Goal: Task Accomplishment & Management: Use online tool/utility

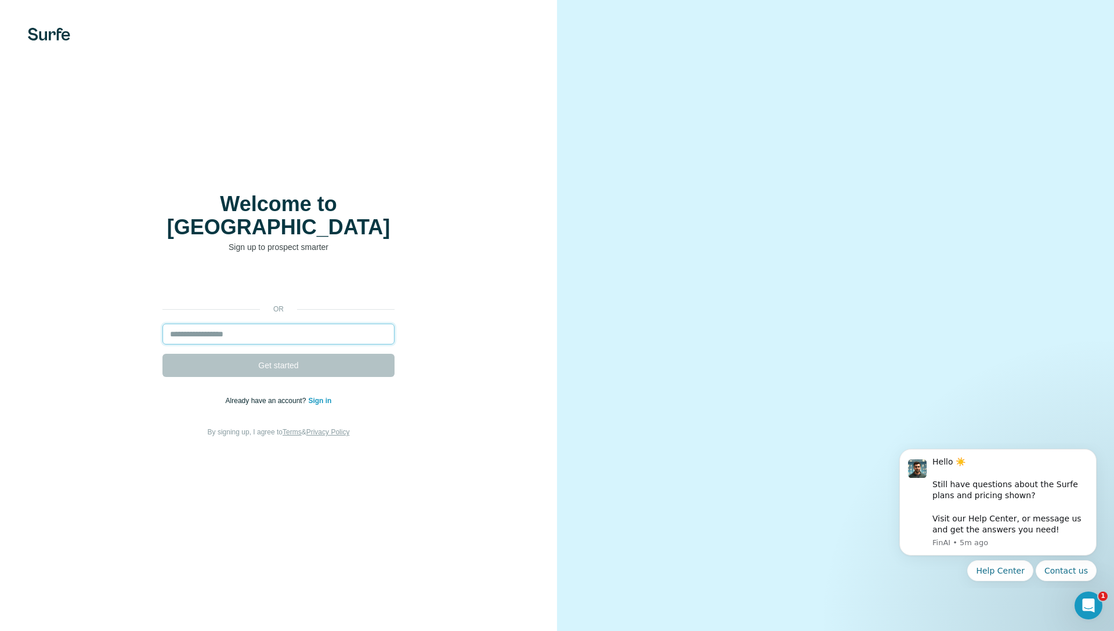
click at [229, 324] on input "email" at bounding box center [278, 334] width 232 height 21
type input "**********"
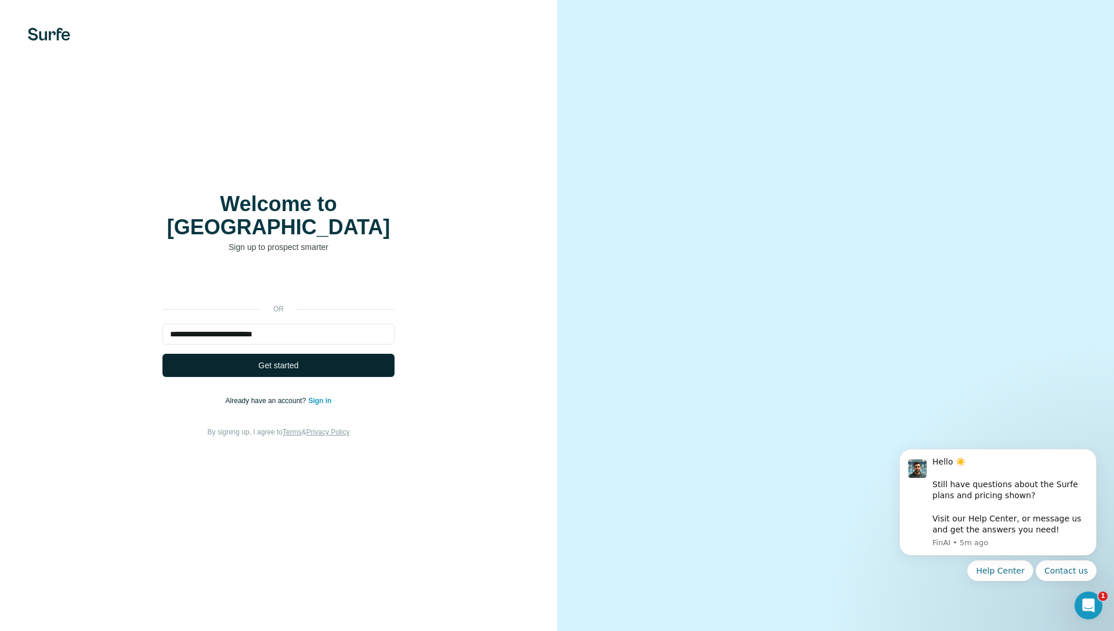
click at [264, 360] on span "Get started" at bounding box center [278, 366] width 40 height 12
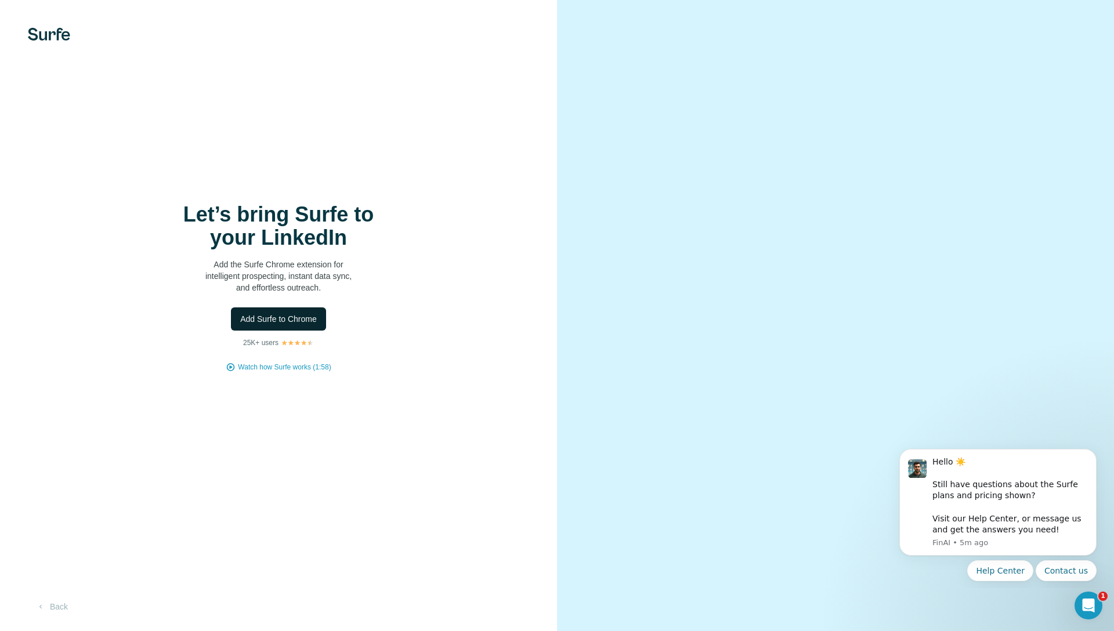
click at [267, 318] on span "Add Surfe to Chrome" at bounding box center [278, 319] width 77 height 12
click at [50, 610] on button "Back" at bounding box center [52, 606] width 48 height 21
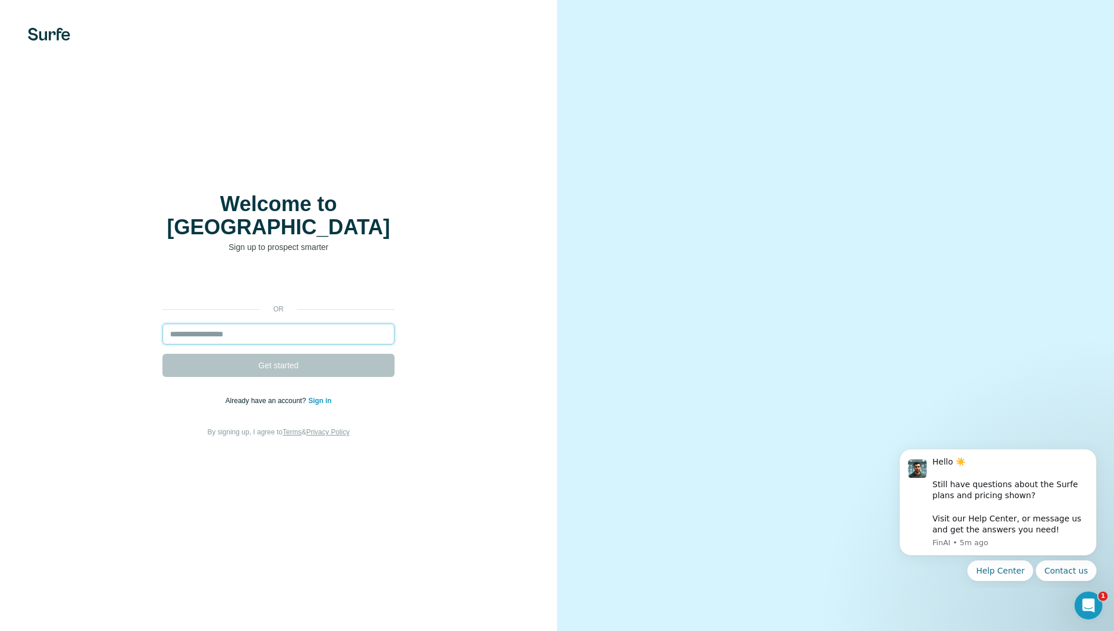
click at [242, 324] on input "email" at bounding box center [278, 334] width 232 height 21
type input "**********"
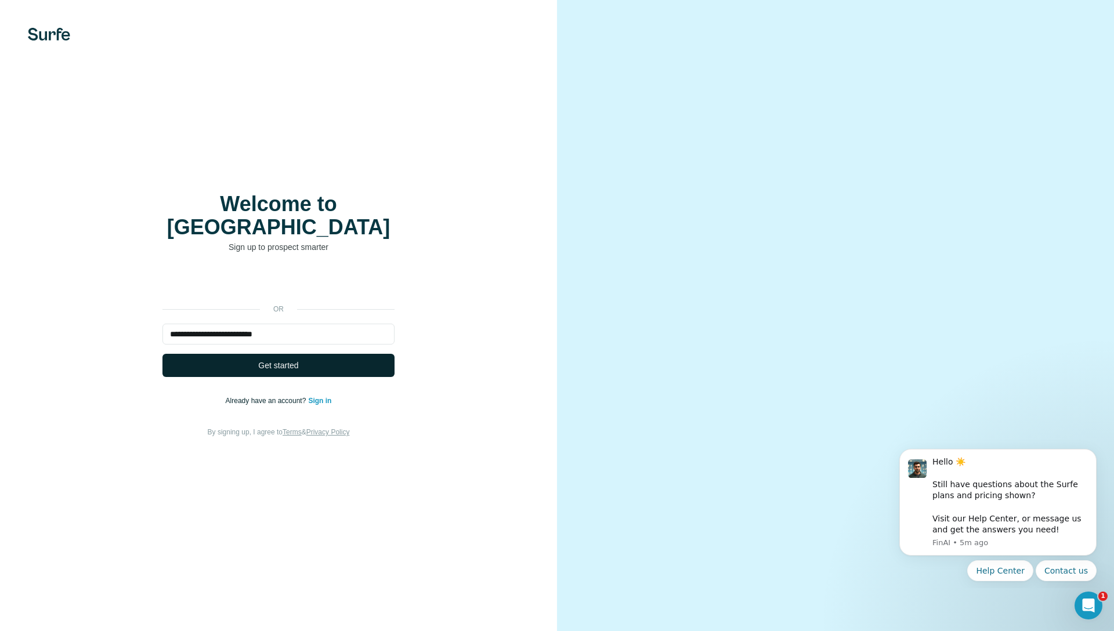
click at [282, 360] on span "Get started" at bounding box center [278, 366] width 40 height 12
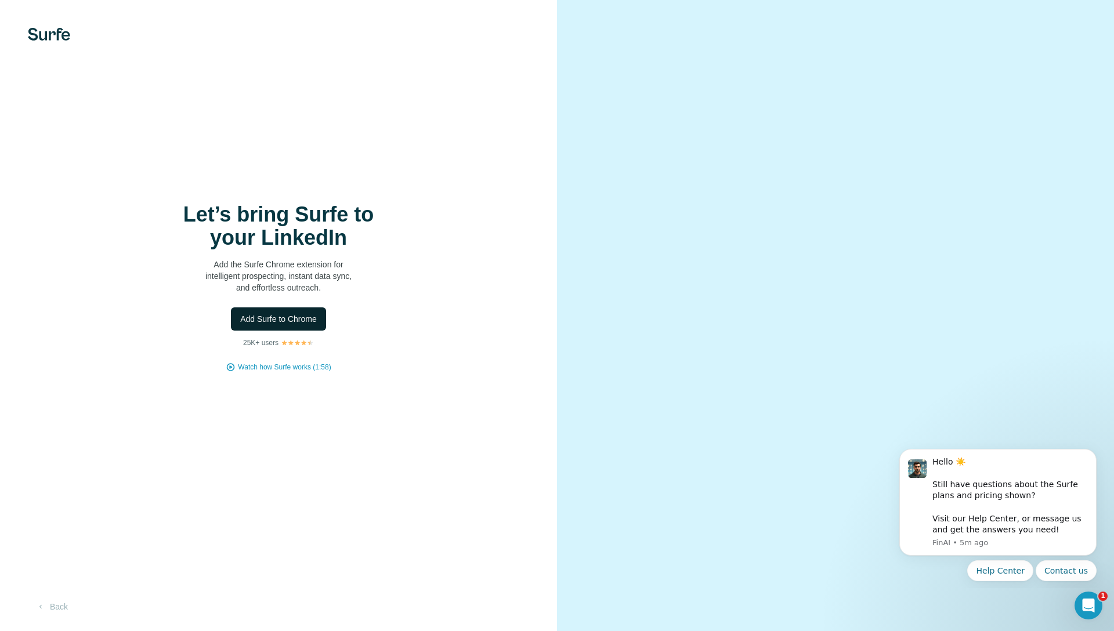
click at [309, 314] on span "Add Surfe to Chrome" at bounding box center [278, 319] width 77 height 12
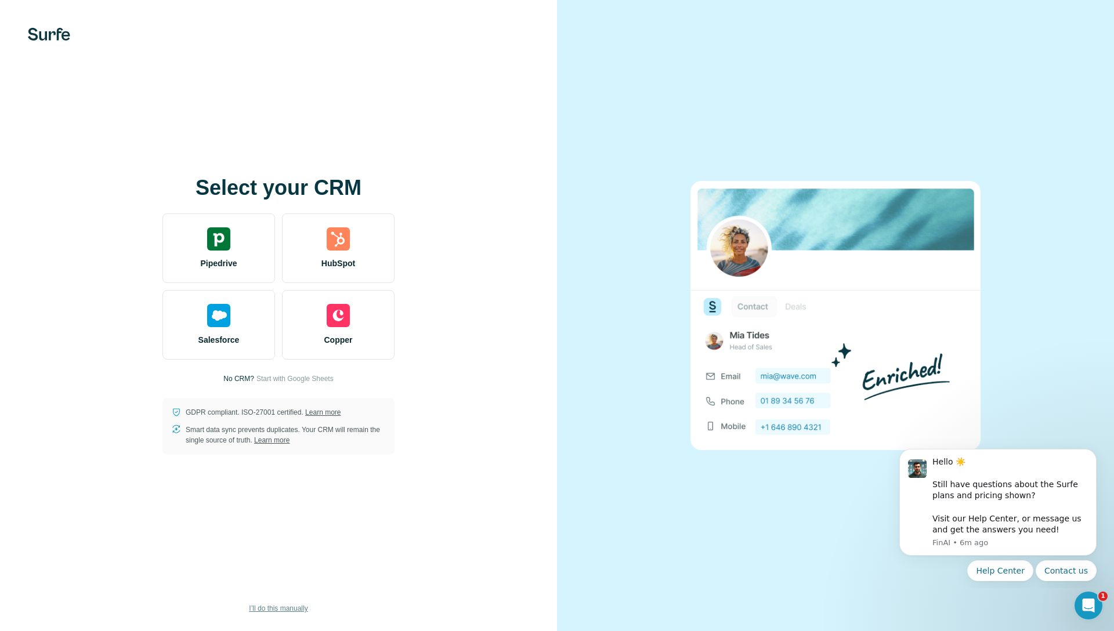
click at [274, 608] on span "I’ll do this manually" at bounding box center [278, 608] width 59 height 10
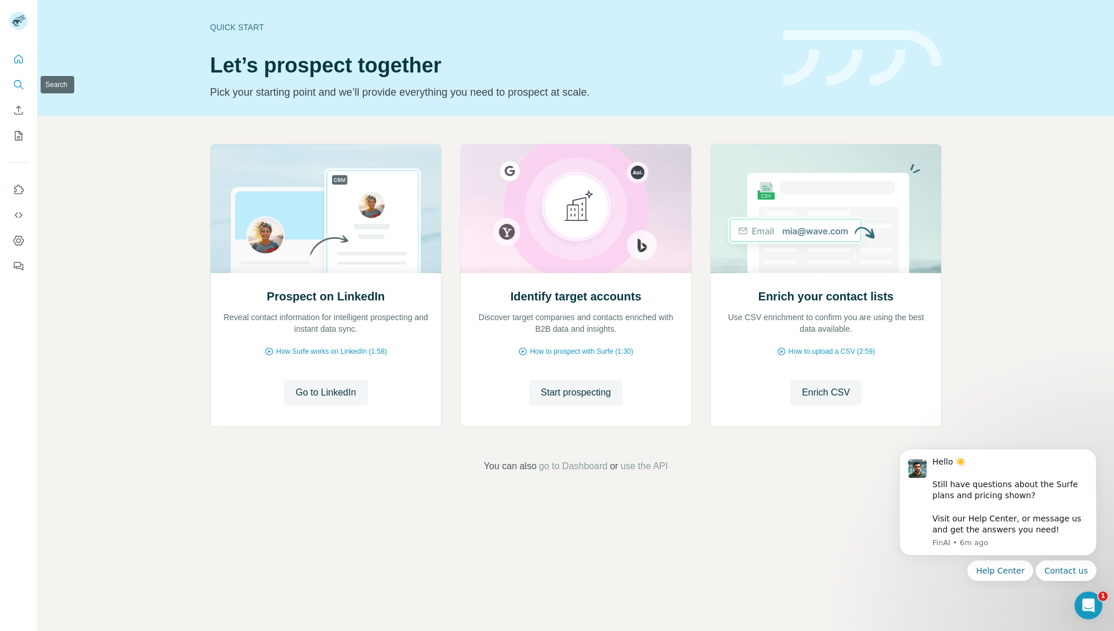
click at [15, 84] on icon "Search" at bounding box center [19, 85] width 12 height 12
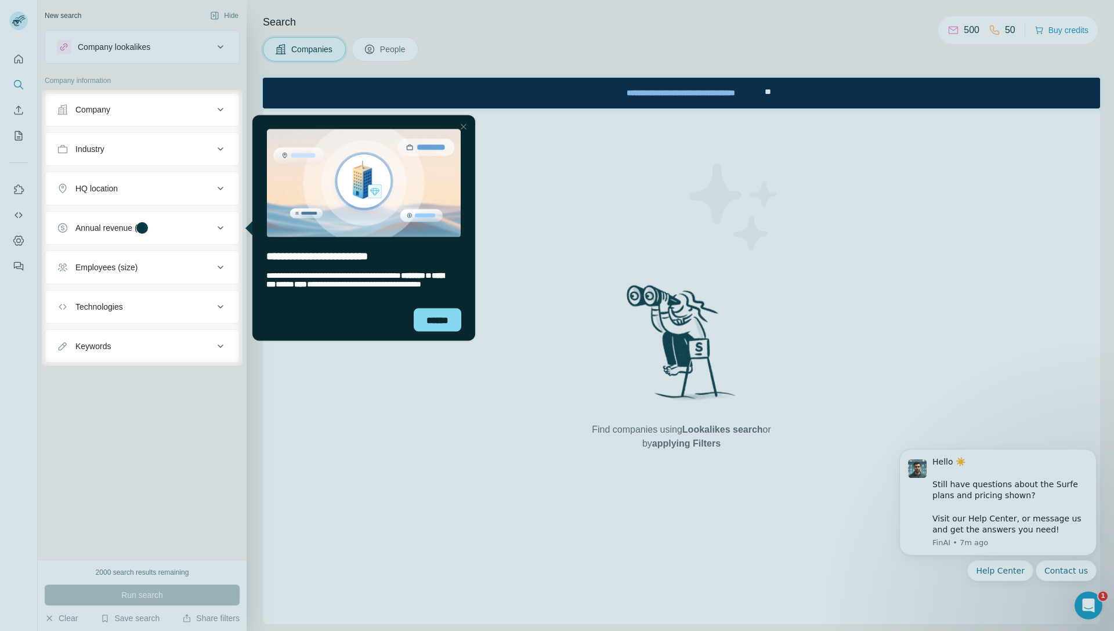
drag, startPoint x: 466, startPoint y: 126, endPoint x: 708, endPoint y: 238, distance: 266.8
click at [466, 126] on div at bounding box center [463, 126] width 14 height 14
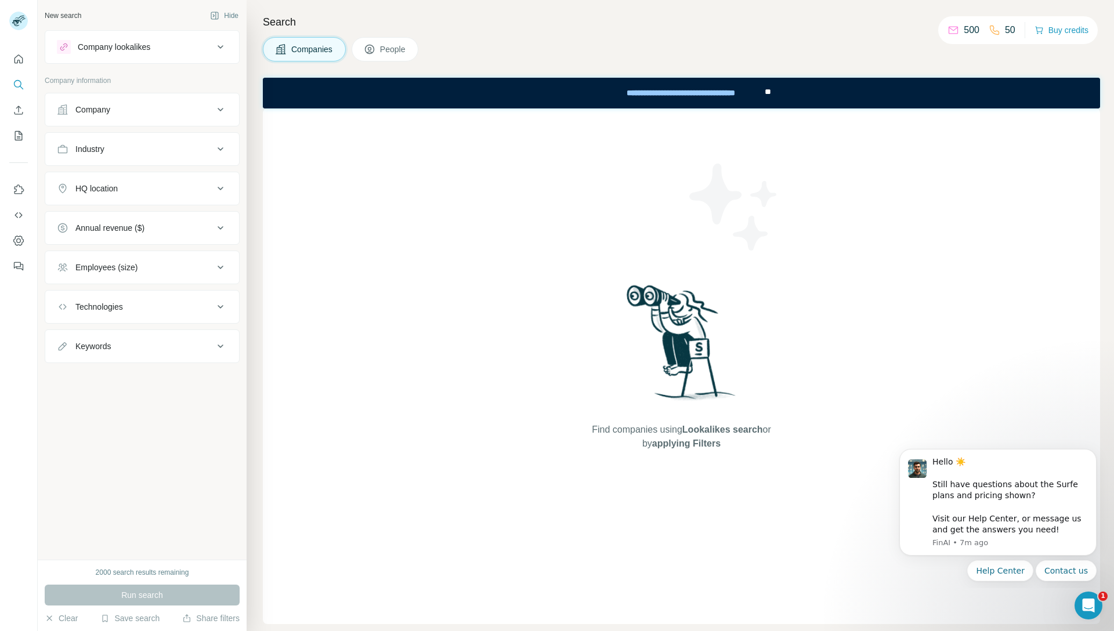
click at [177, 155] on button "Industry" at bounding box center [142, 149] width 194 height 28
click at [174, 179] on input at bounding box center [135, 178] width 143 height 13
click at [113, 182] on input at bounding box center [135, 178] width 143 height 13
click at [110, 179] on input at bounding box center [135, 178] width 143 height 13
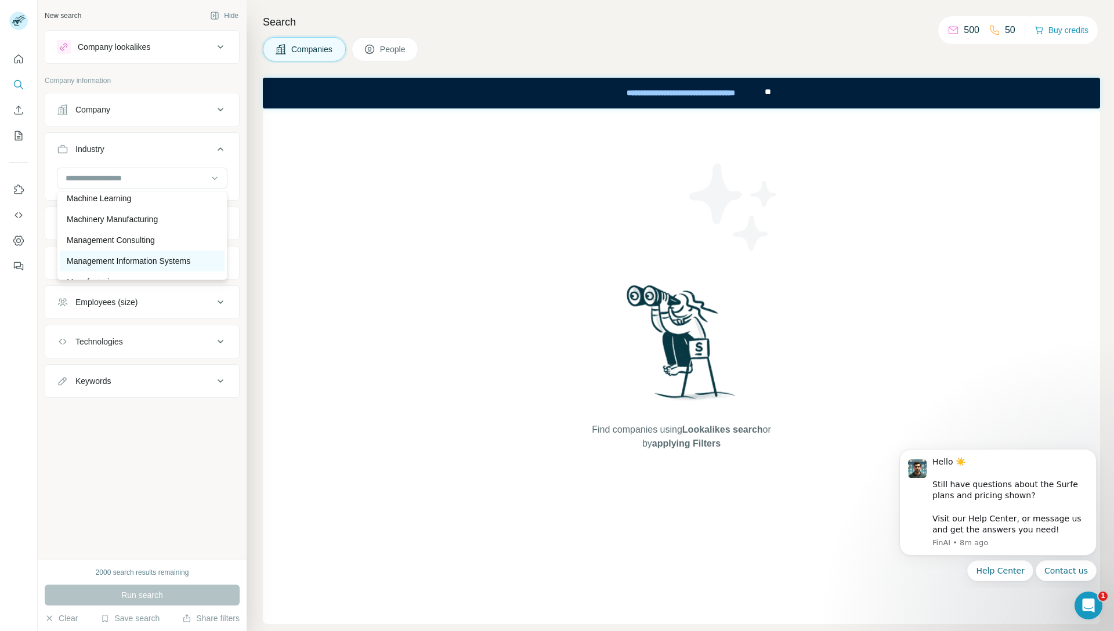
scroll to position [7255, 0]
click at [136, 238] on div "Machinery Manufacturing" at bounding box center [142, 227] width 165 height 21
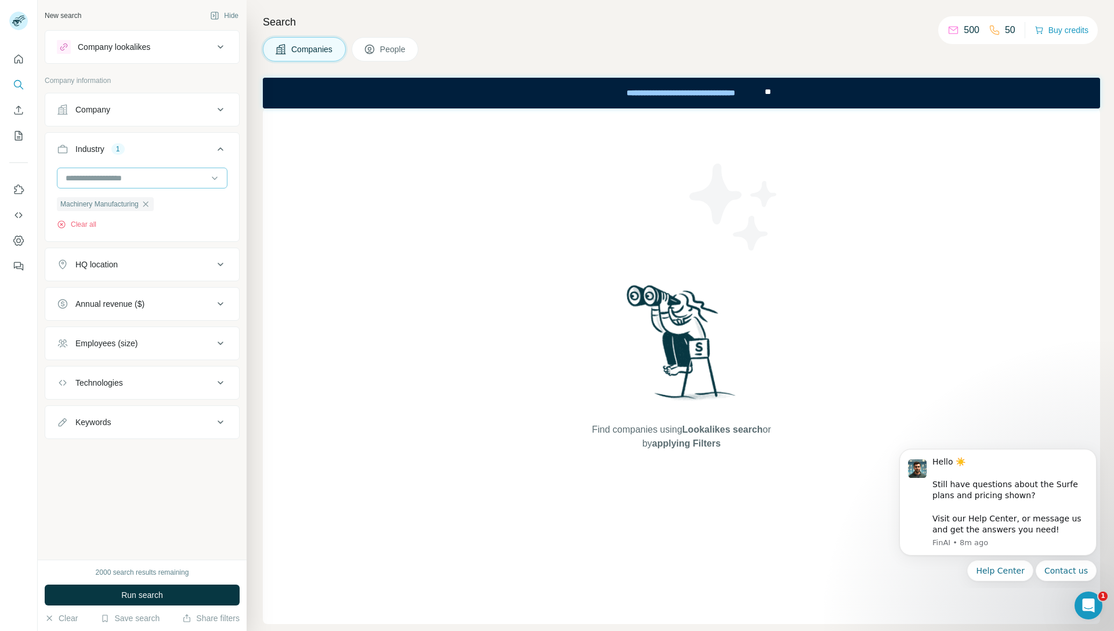
click at [189, 179] on input at bounding box center [135, 178] width 143 height 13
click at [128, 220] on div "Ports and Harbors" at bounding box center [142, 209] width 165 height 21
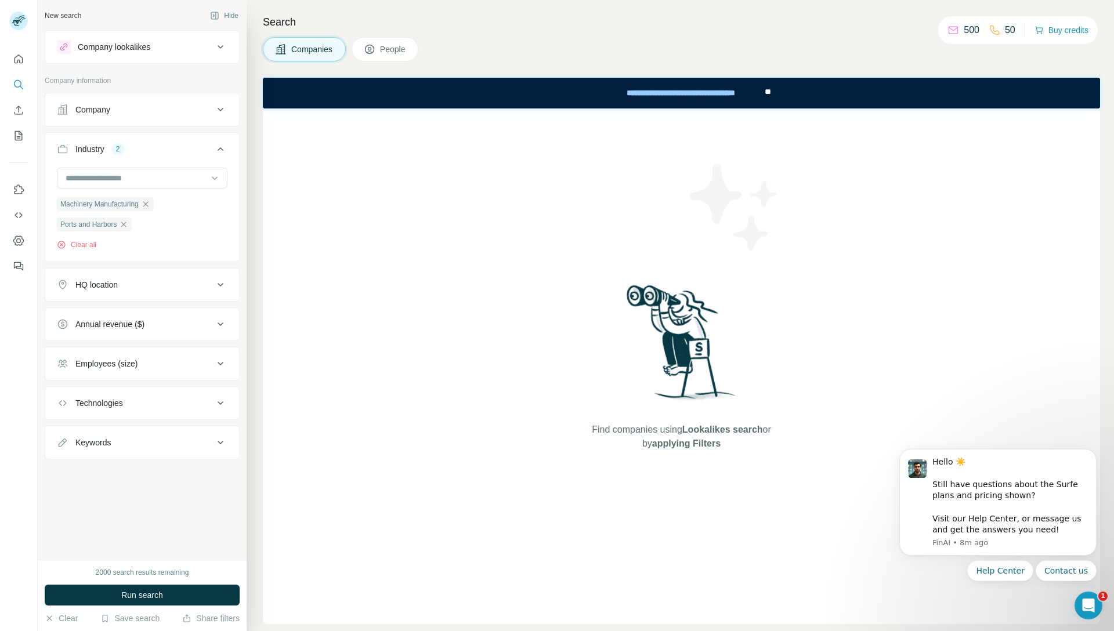
click at [150, 405] on div "Technologies" at bounding box center [135, 403] width 157 height 12
click at [146, 434] on input "text" at bounding box center [142, 432] width 171 height 21
type input "*"
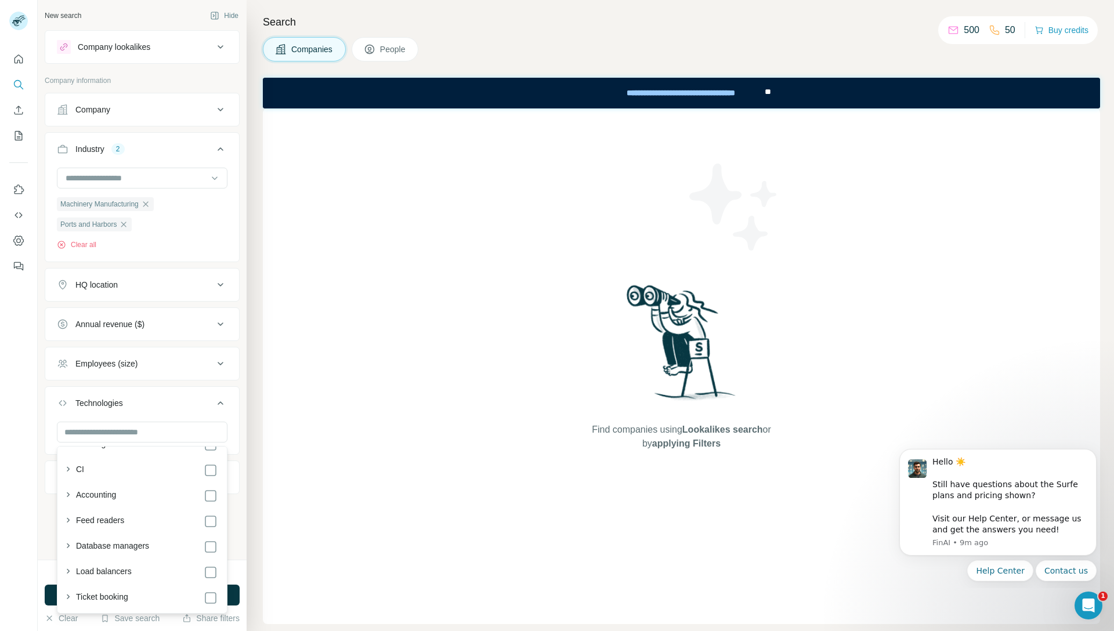
scroll to position [2325, 0]
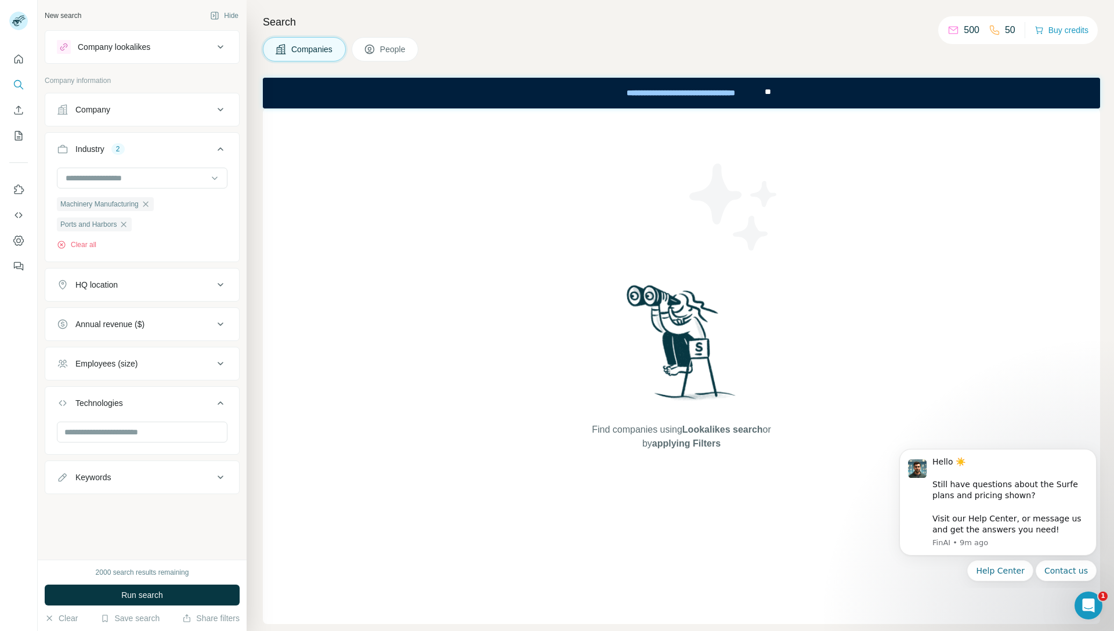
click at [23, 527] on div at bounding box center [19, 315] width 38 height 631
click at [115, 483] on div "Keywords" at bounding box center [135, 478] width 157 height 12
click at [117, 512] on input "text" at bounding box center [130, 506] width 147 height 21
type input "*****"
click at [117, 591] on button "Run search" at bounding box center [142, 595] width 195 height 21
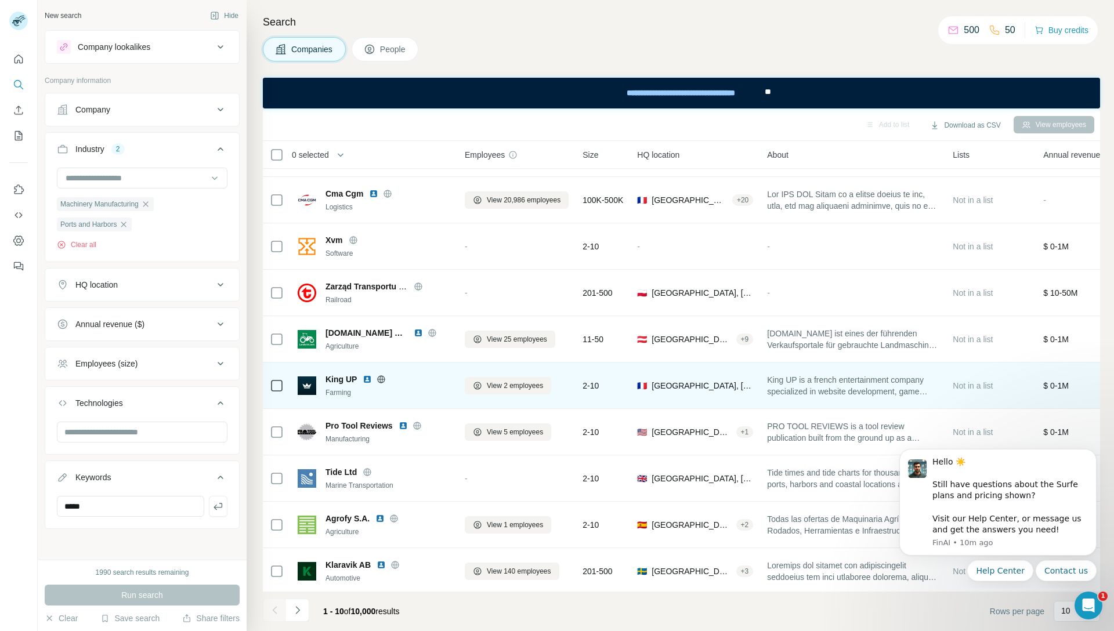
scroll to position [48, 0]
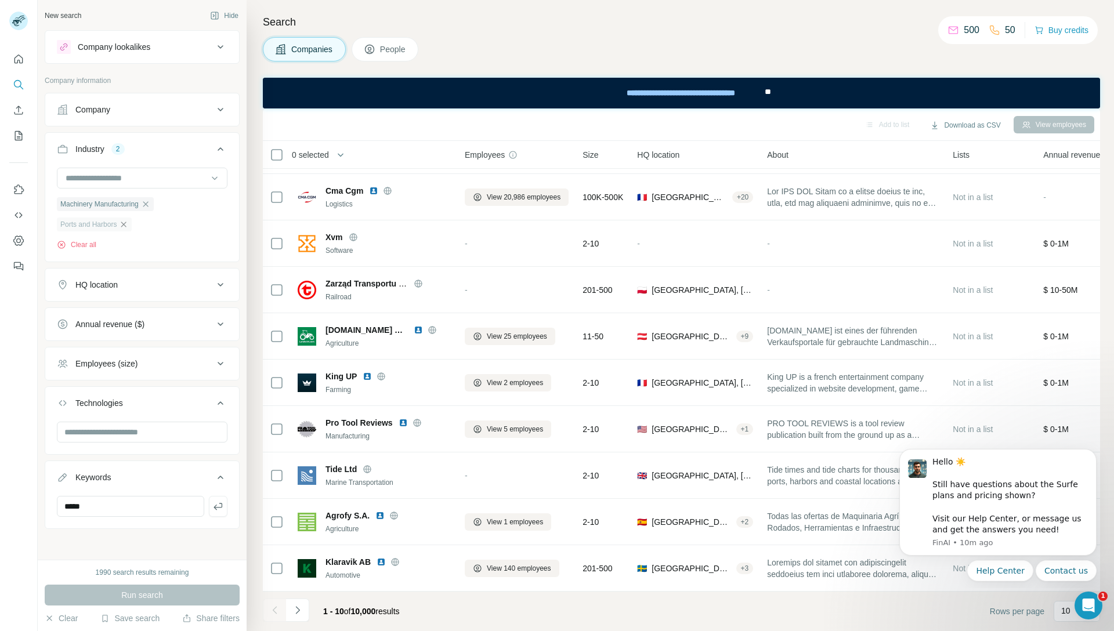
click at [128, 226] on icon "button" at bounding box center [123, 224] width 9 height 9
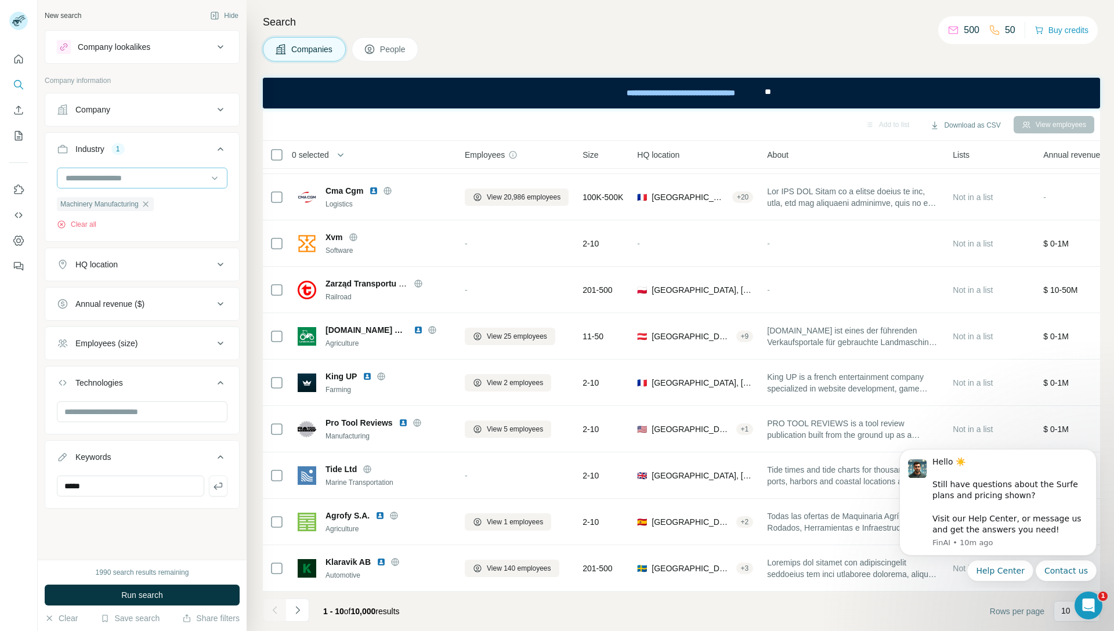
click at [124, 182] on input at bounding box center [135, 178] width 143 height 13
click at [151, 228] on p "Mechanical Engineering" at bounding box center [110, 222] width 86 height 12
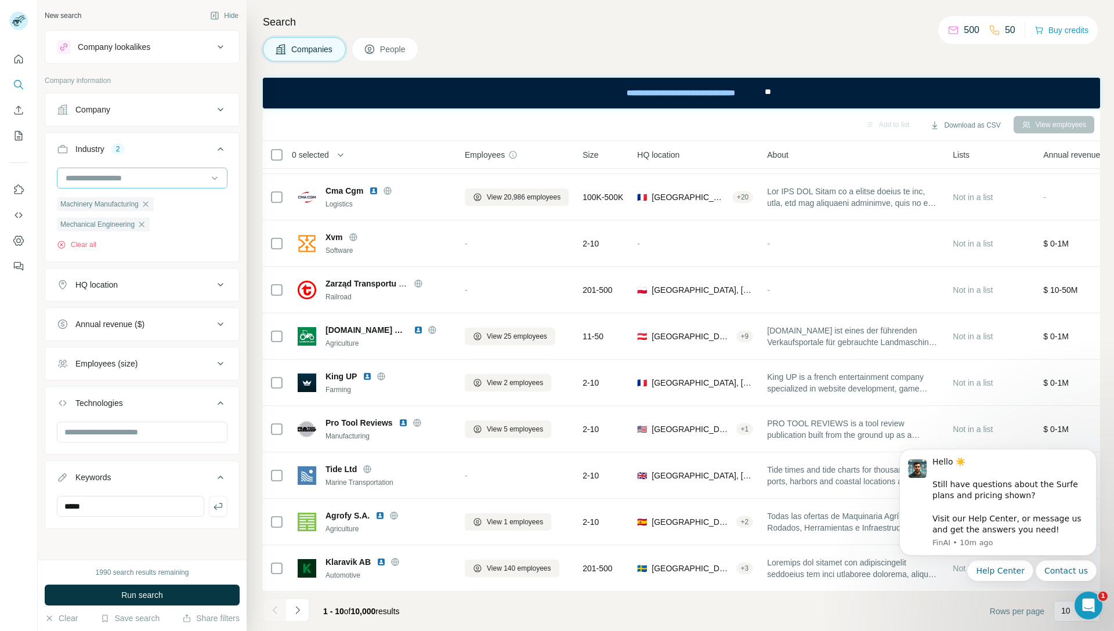
click at [144, 179] on input at bounding box center [135, 178] width 143 height 13
click at [8, 327] on div at bounding box center [19, 315] width 38 height 631
click at [136, 593] on span "Run search" at bounding box center [142, 595] width 42 height 12
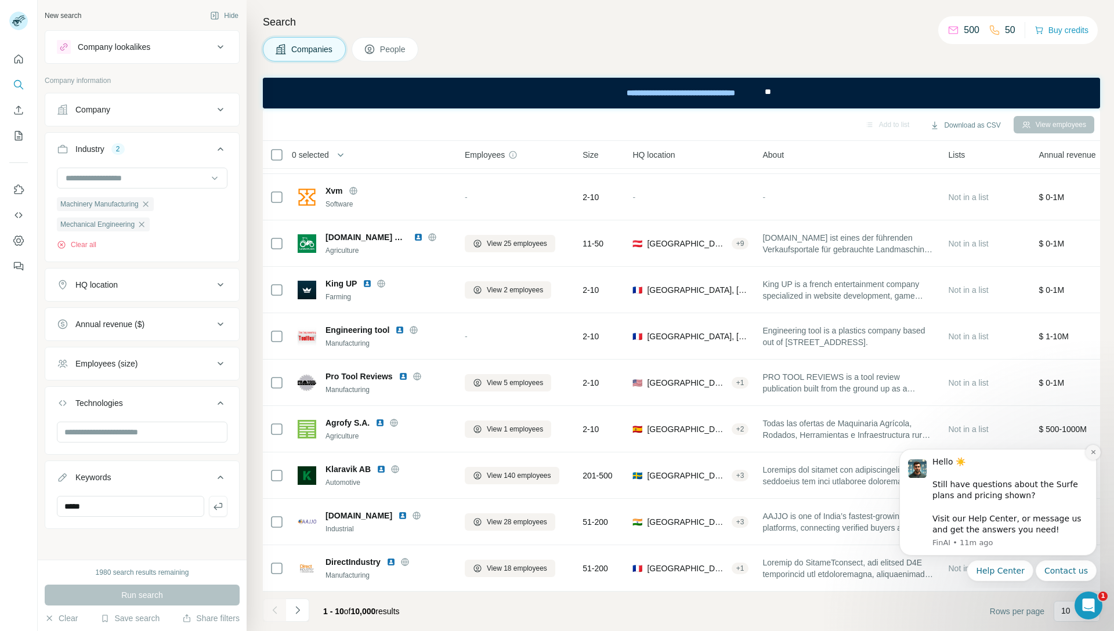
click at [1091, 453] on icon "Dismiss notification" at bounding box center [1092, 452] width 4 height 4
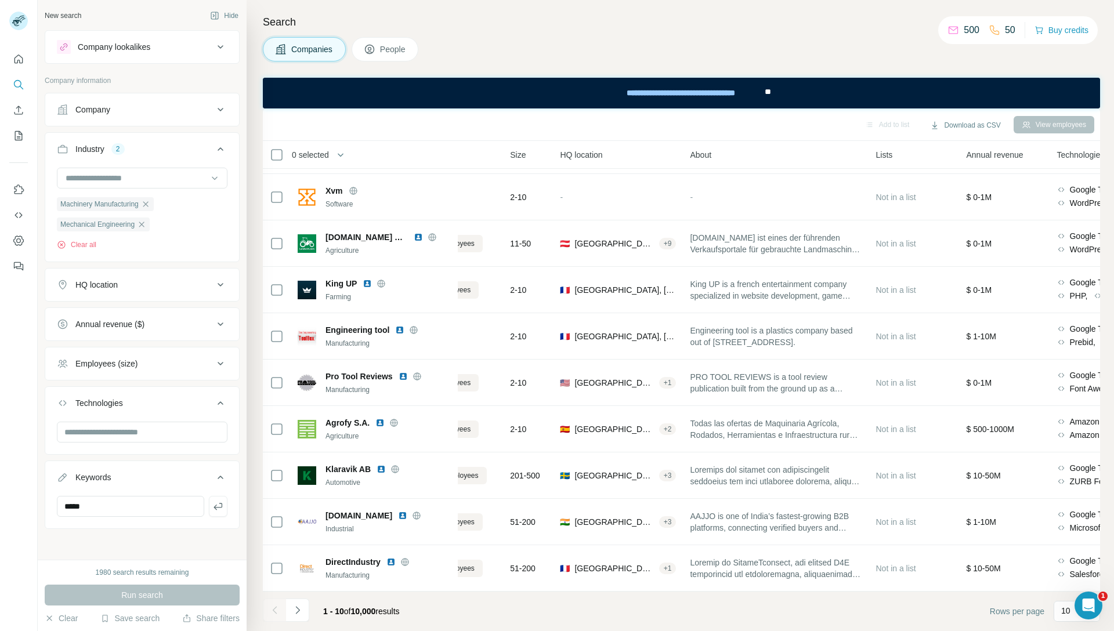
scroll to position [48, 0]
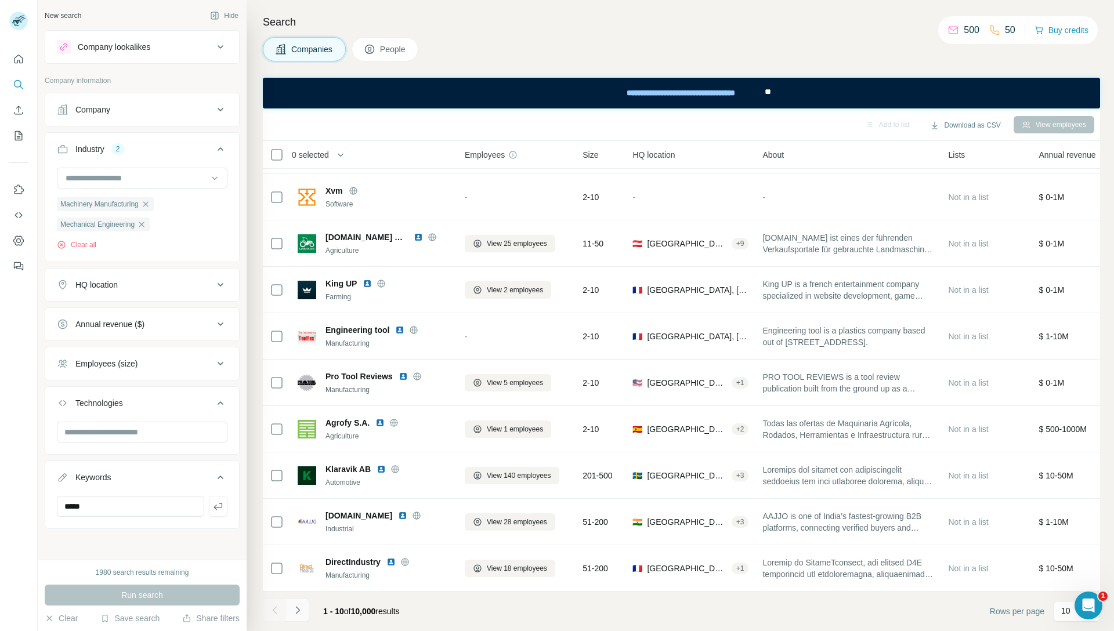
click at [302, 613] on icon "Navigate to next page" at bounding box center [298, 610] width 12 height 12
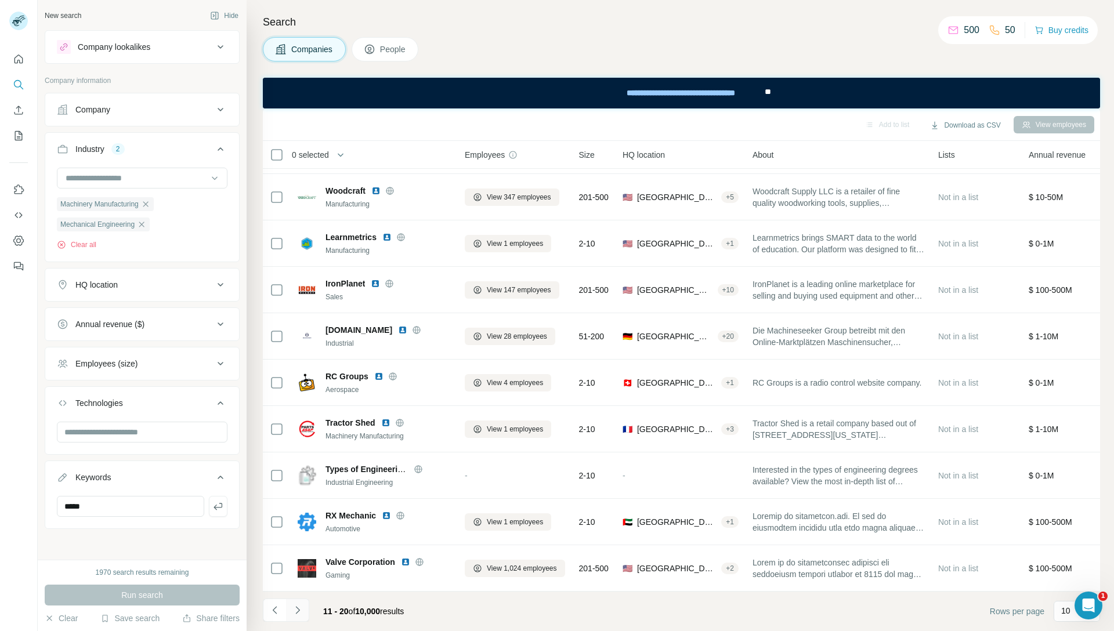
click at [298, 611] on icon "Navigate to next page" at bounding box center [297, 610] width 4 height 8
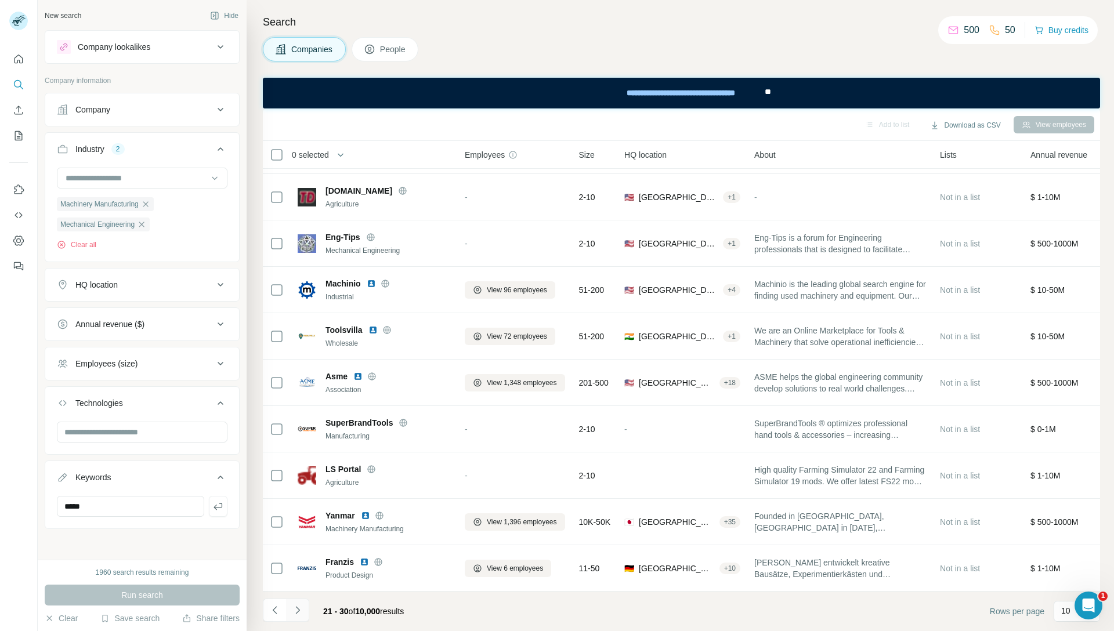
click at [300, 607] on icon "Navigate to next page" at bounding box center [298, 610] width 12 height 12
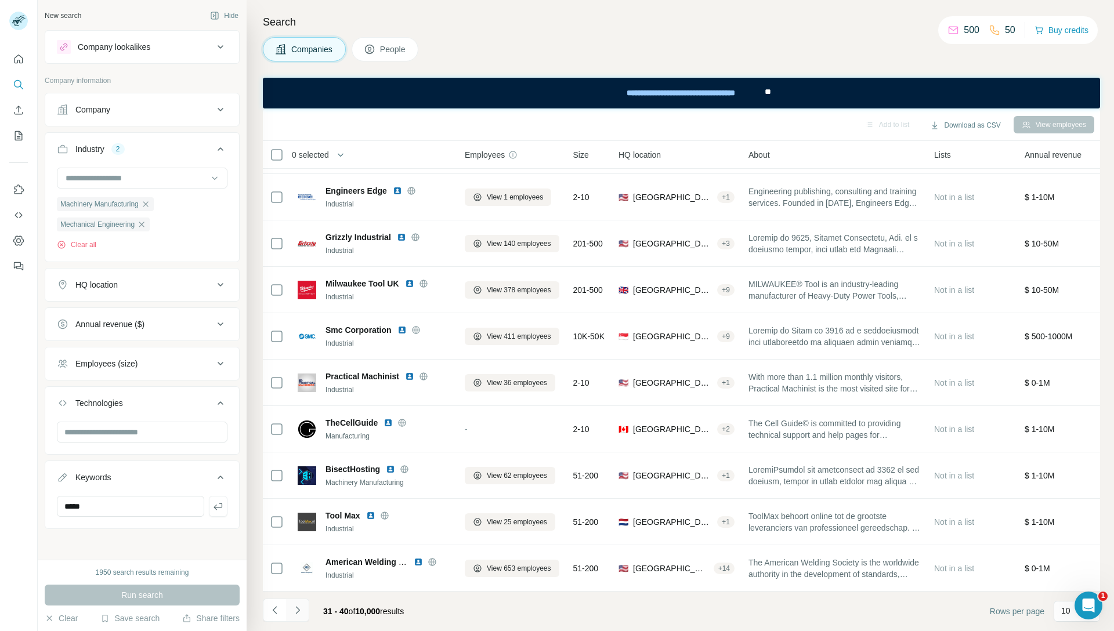
click at [301, 607] on icon "Navigate to next page" at bounding box center [298, 610] width 12 height 12
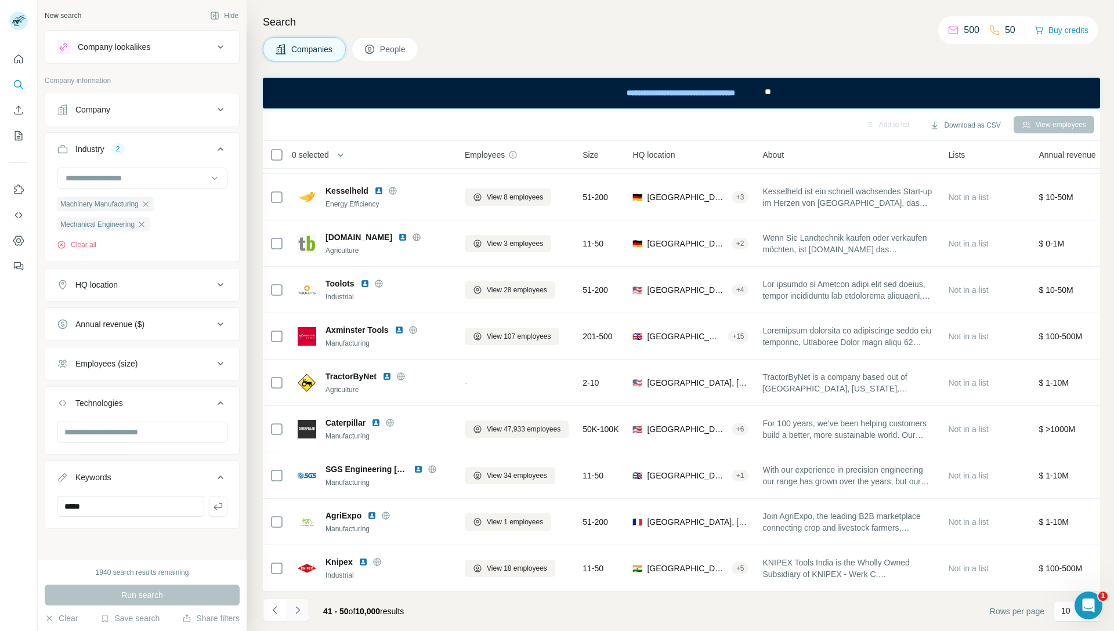
click at [303, 610] on button "Navigate to next page" at bounding box center [297, 610] width 23 height 23
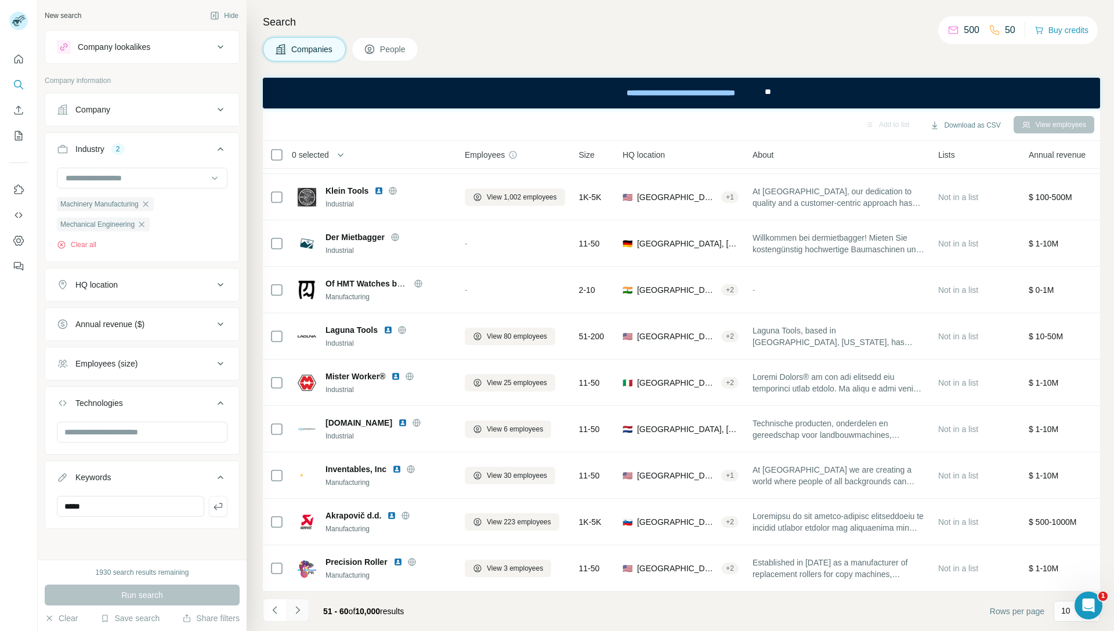
click at [303, 609] on icon "Navigate to next page" at bounding box center [298, 610] width 12 height 12
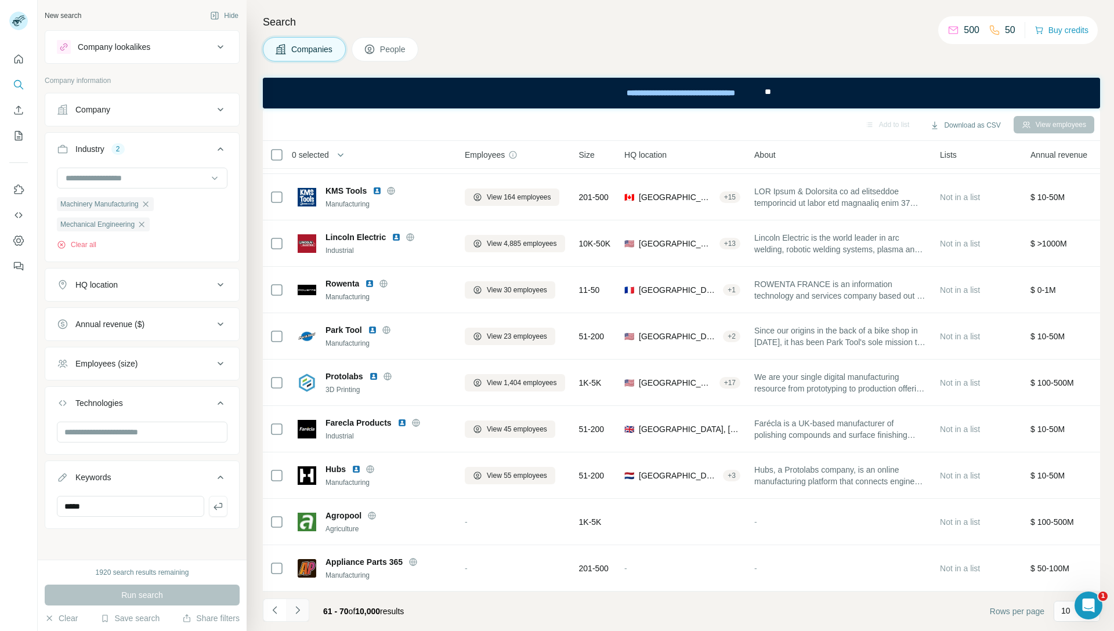
click at [303, 609] on icon "Navigate to next page" at bounding box center [298, 610] width 12 height 12
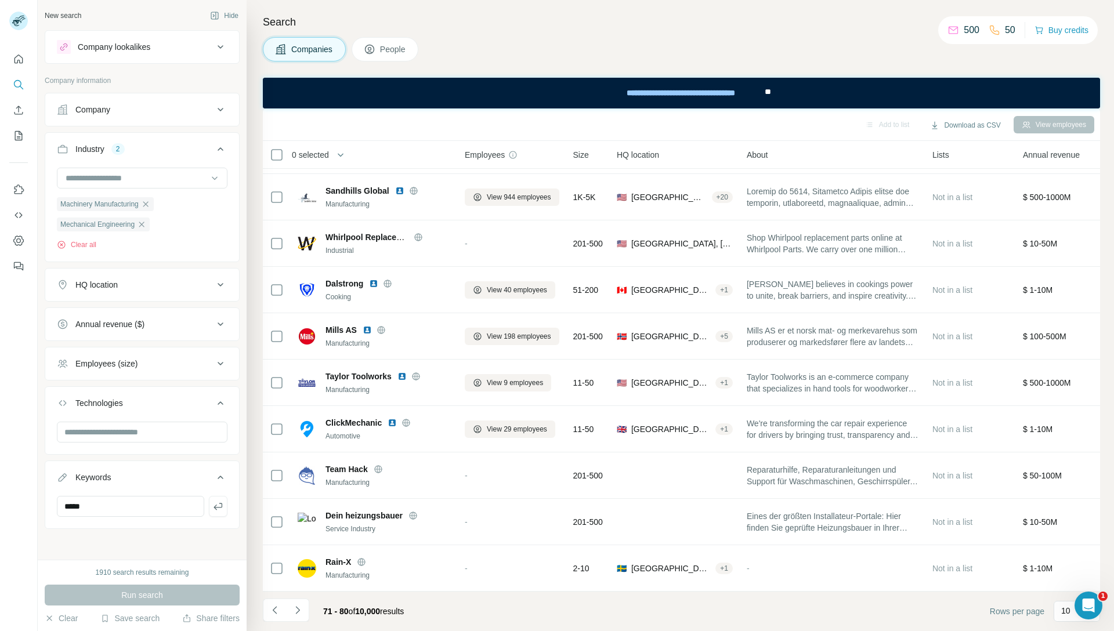
click at [303, 609] on icon "Navigate to next page" at bounding box center [298, 610] width 12 height 12
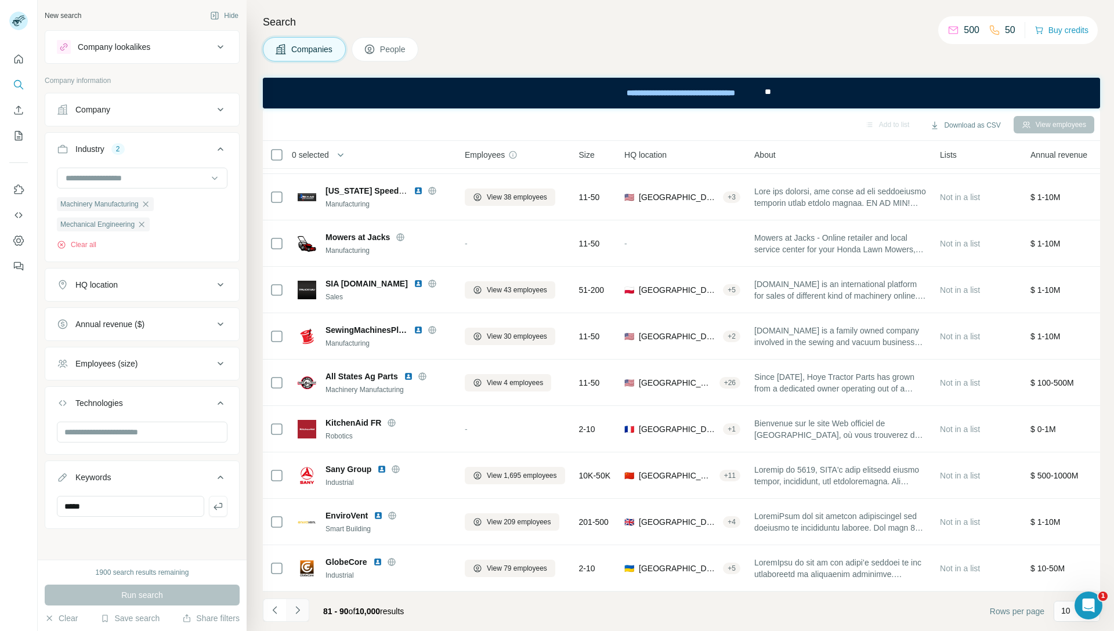
click at [299, 608] on icon "Navigate to next page" at bounding box center [298, 610] width 12 height 12
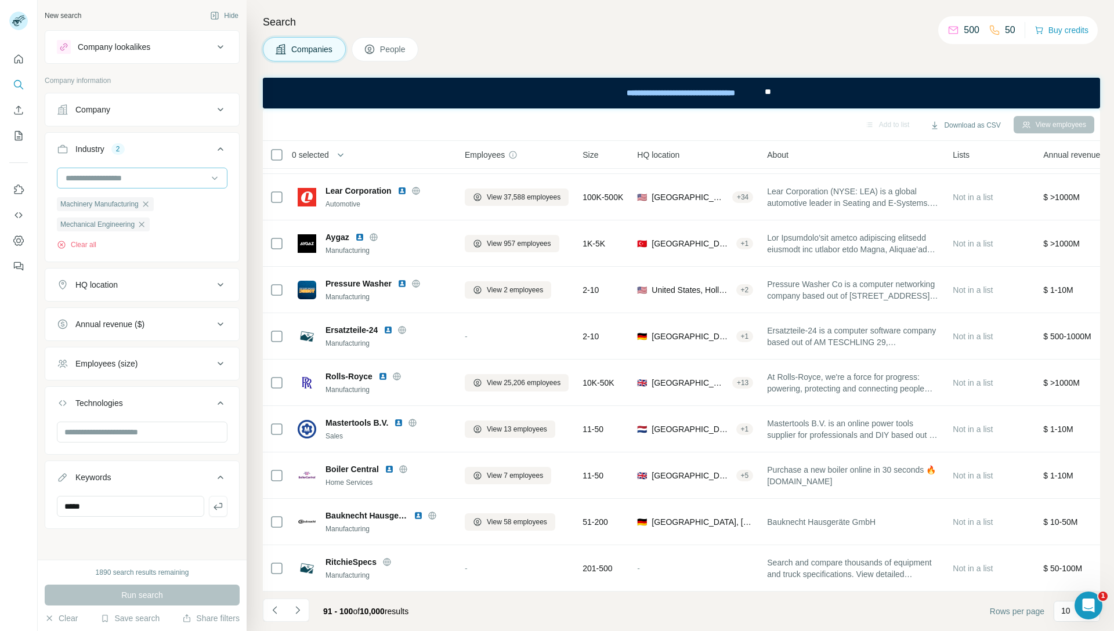
click at [98, 174] on input at bounding box center [135, 178] width 143 height 13
click at [91, 244] on div "Automotive" at bounding box center [138, 233] width 156 height 21
click at [144, 599] on span "Run search" at bounding box center [142, 595] width 42 height 12
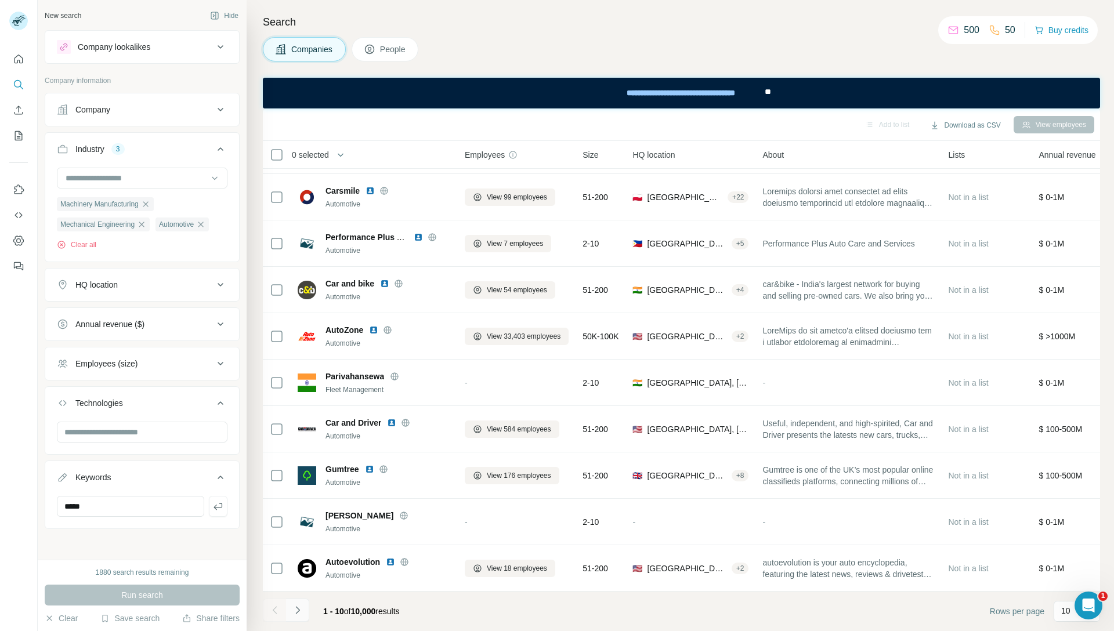
click at [303, 607] on icon "Navigate to next page" at bounding box center [298, 610] width 12 height 12
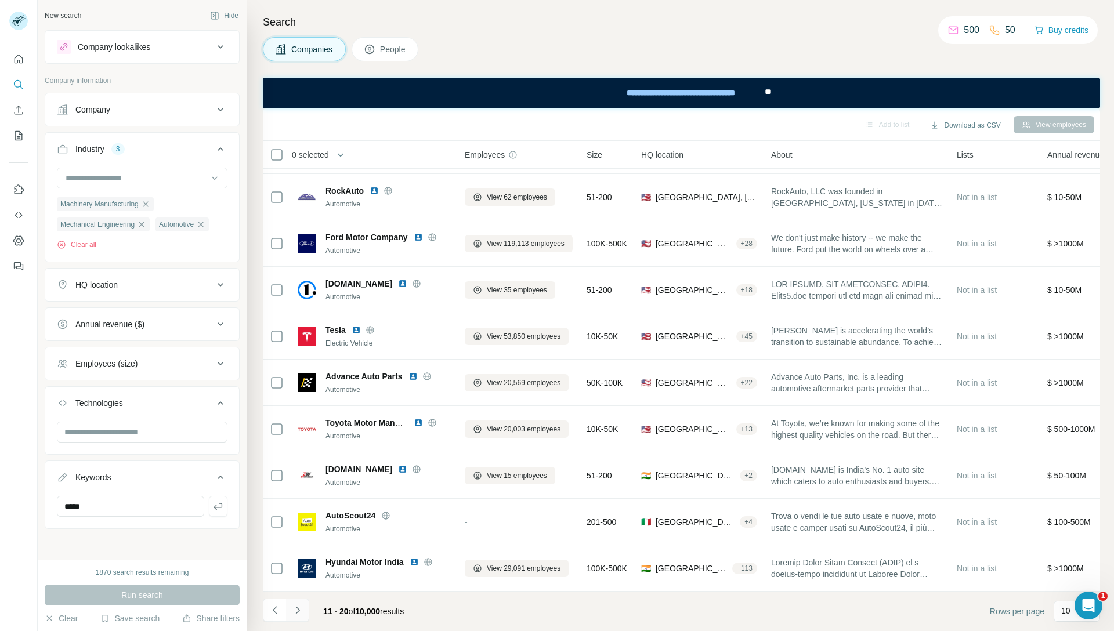
click at [299, 611] on icon "Navigate to next page" at bounding box center [298, 610] width 12 height 12
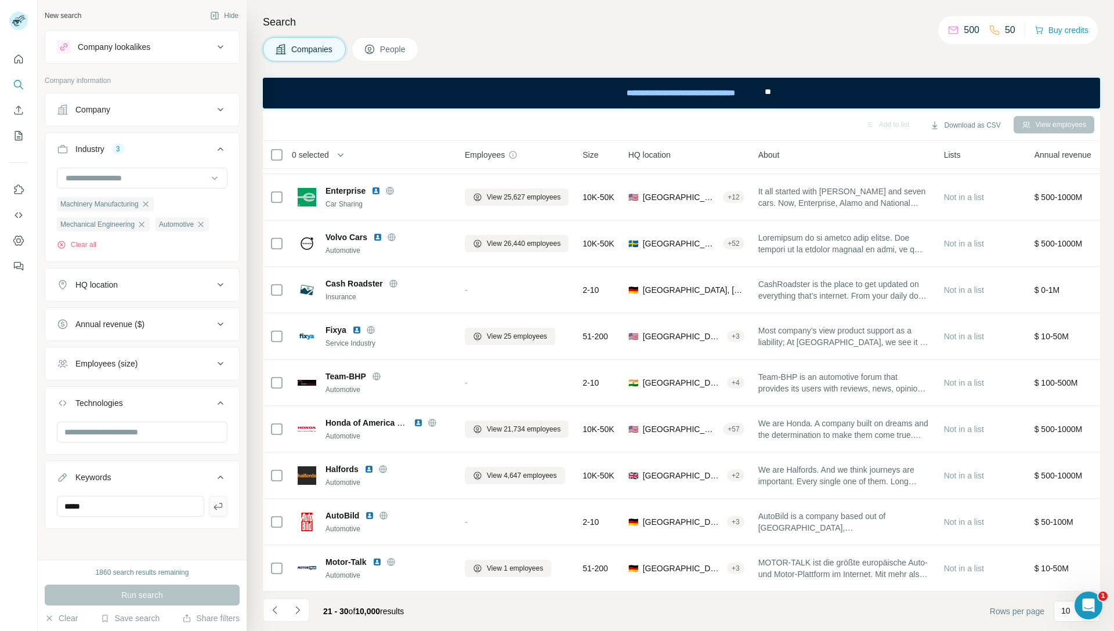
click at [212, 510] on icon "button" at bounding box center [218, 507] width 12 height 12
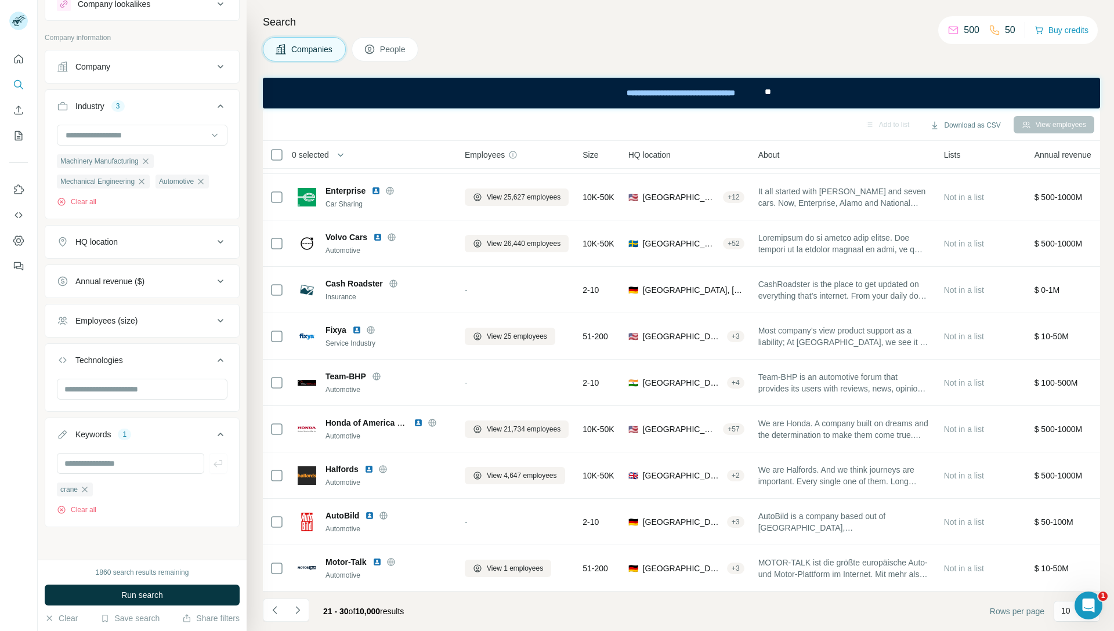
scroll to position [45, 0]
click at [135, 599] on span "Run search" at bounding box center [142, 595] width 42 height 12
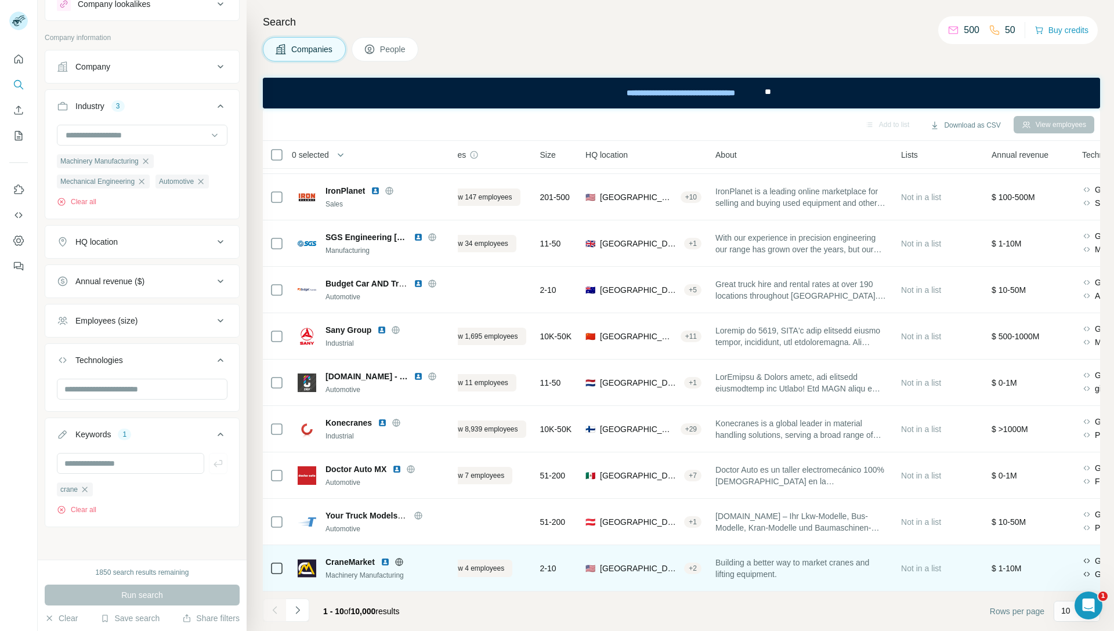
scroll to position [48, 0]
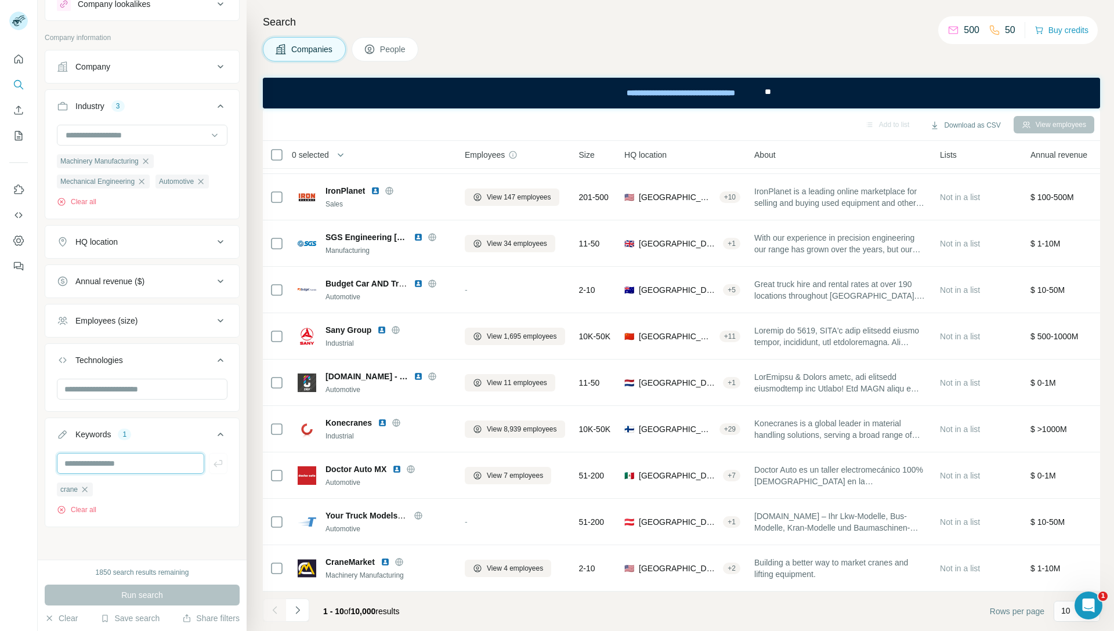
click at [97, 465] on input "text" at bounding box center [130, 463] width 147 height 21
click at [88, 489] on icon "button" at bounding box center [84, 489] width 9 height 9
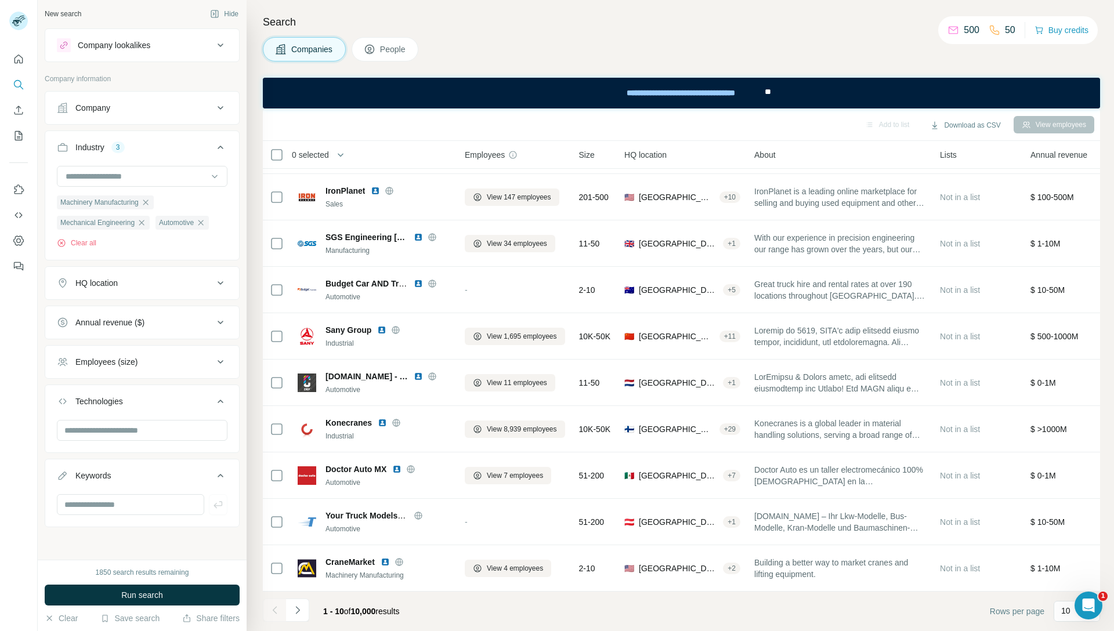
scroll to position [3, 0]
click at [95, 501] on input "text" at bounding box center [130, 504] width 147 height 21
type input "**********"
drag, startPoint x: 208, startPoint y: 505, endPoint x: 203, endPoint y: 512, distance: 8.9
click at [212, 505] on icon "button" at bounding box center [218, 505] width 12 height 12
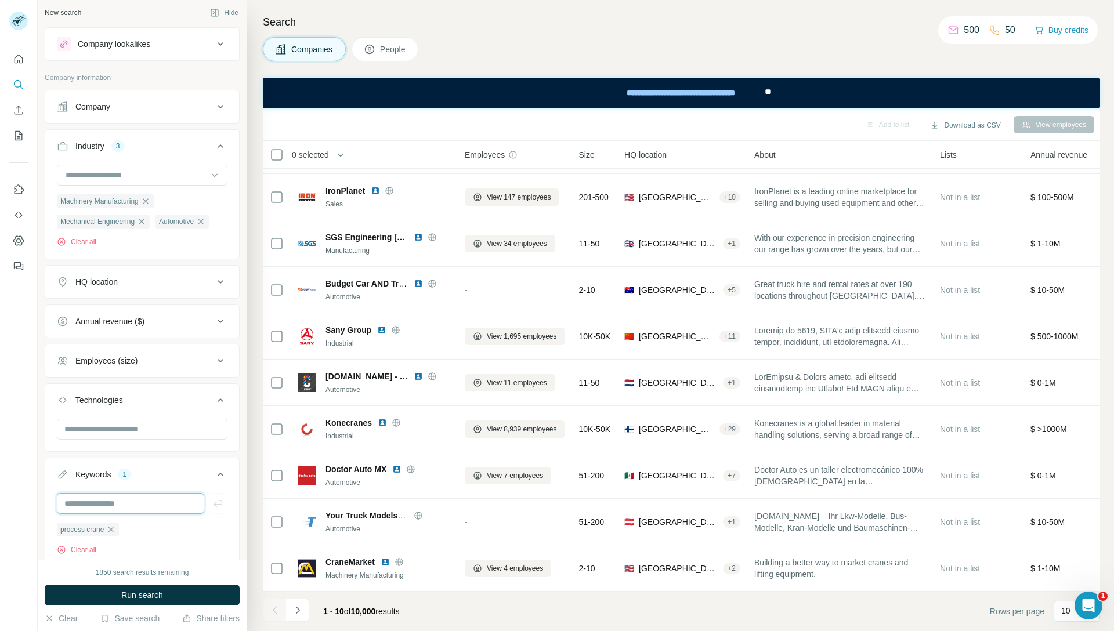
click at [125, 502] on input "text" at bounding box center [130, 503] width 147 height 21
click at [119, 593] on button "Run search" at bounding box center [142, 595] width 195 height 21
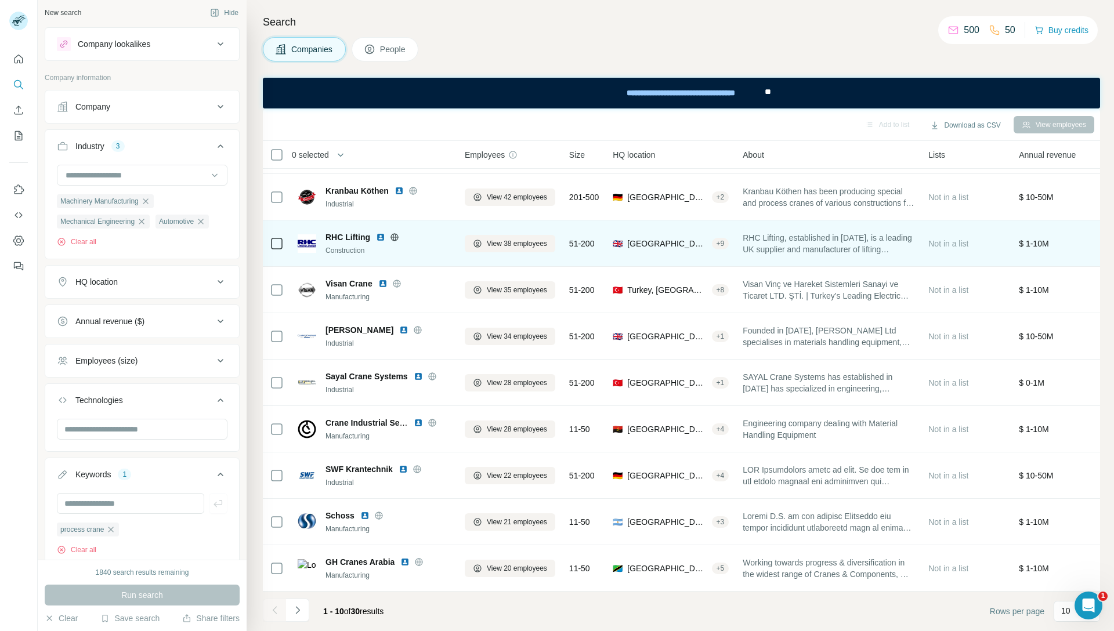
click at [764, 248] on span "RHC Lifting, established in [DATE], is a leading UK supplier and manufacturer o…" at bounding box center [828, 243] width 172 height 23
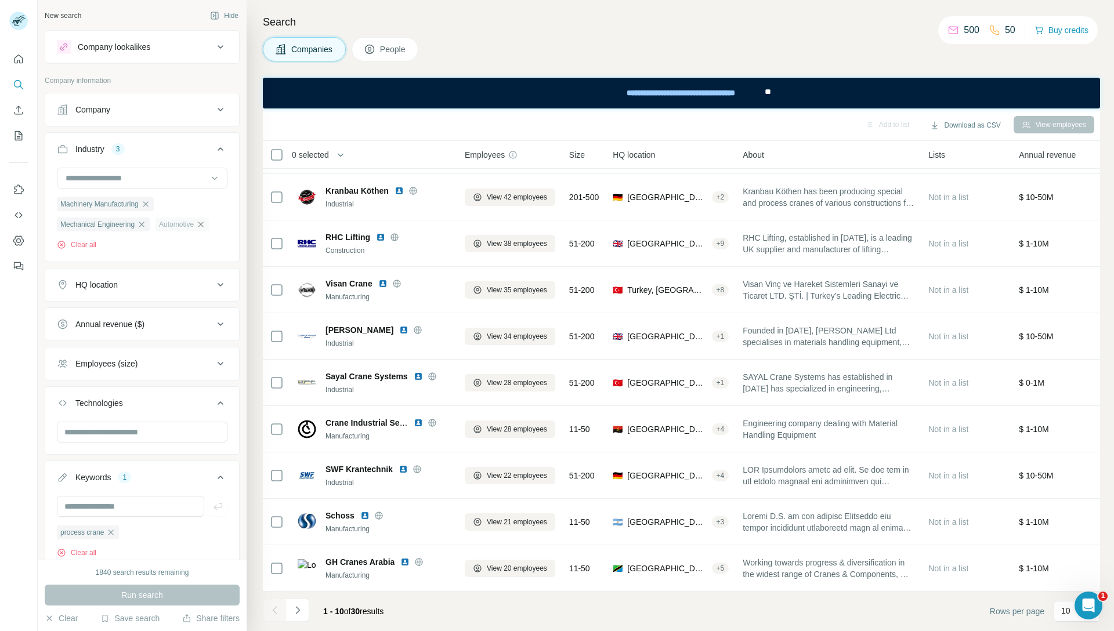
click at [205, 226] on icon "button" at bounding box center [200, 224] width 9 height 9
click at [145, 597] on span "Run search" at bounding box center [142, 595] width 42 height 12
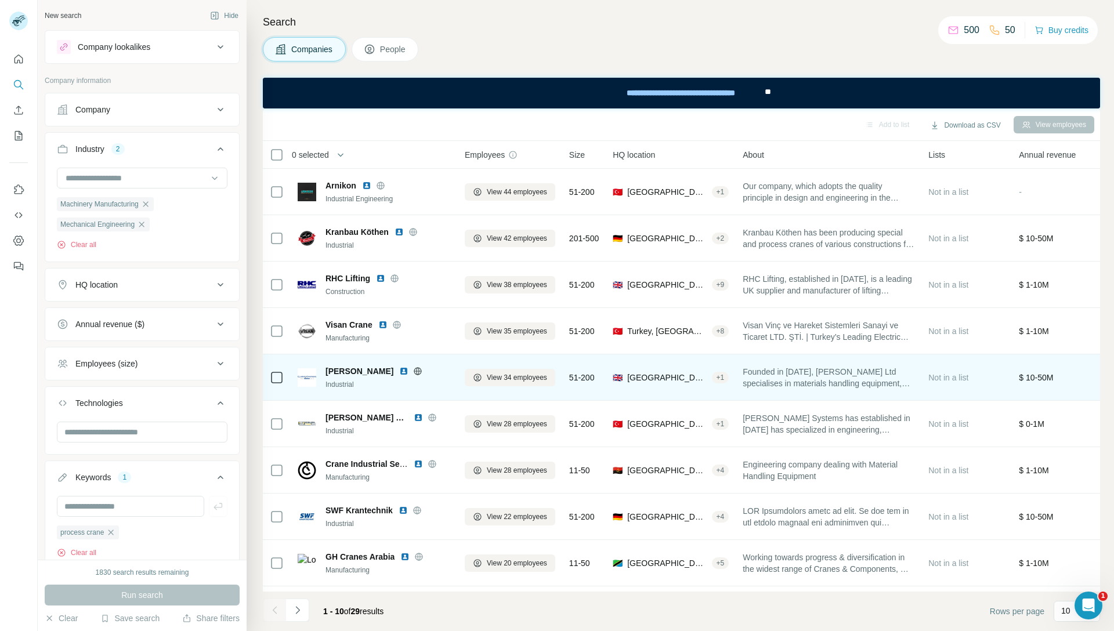
scroll to position [48, 0]
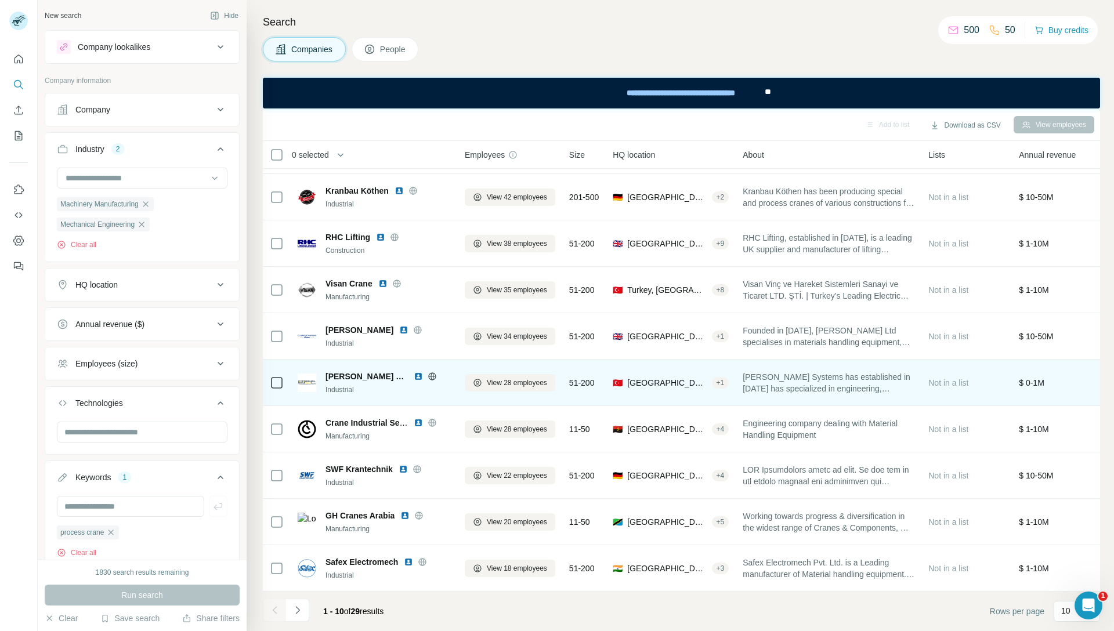
click at [415, 372] on img at bounding box center [418, 376] width 9 height 9
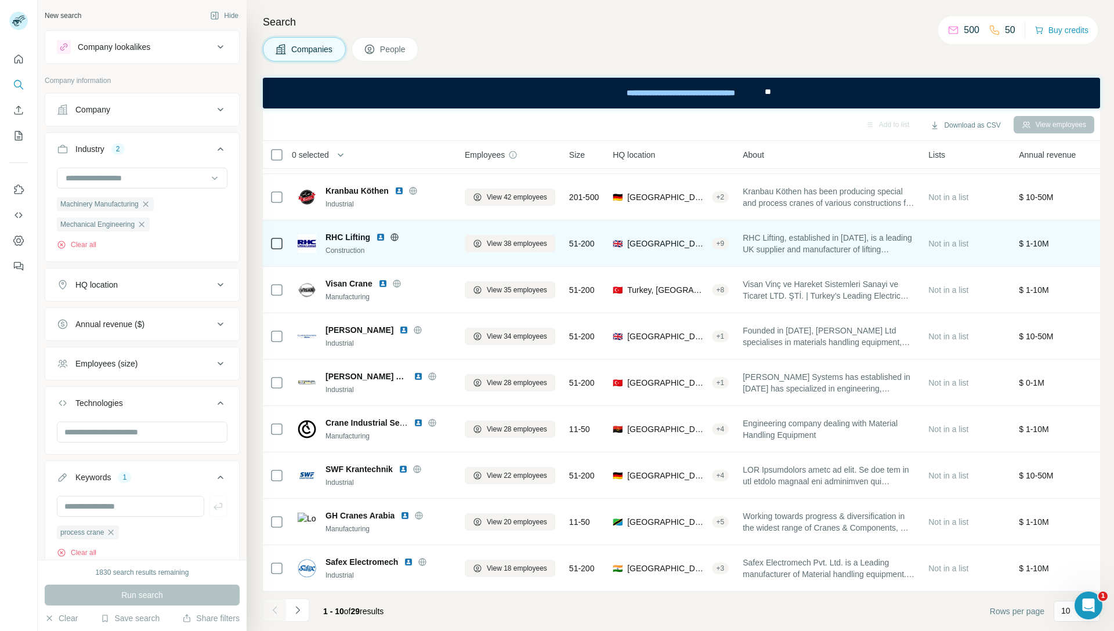
click at [381, 233] on img at bounding box center [380, 237] width 9 height 9
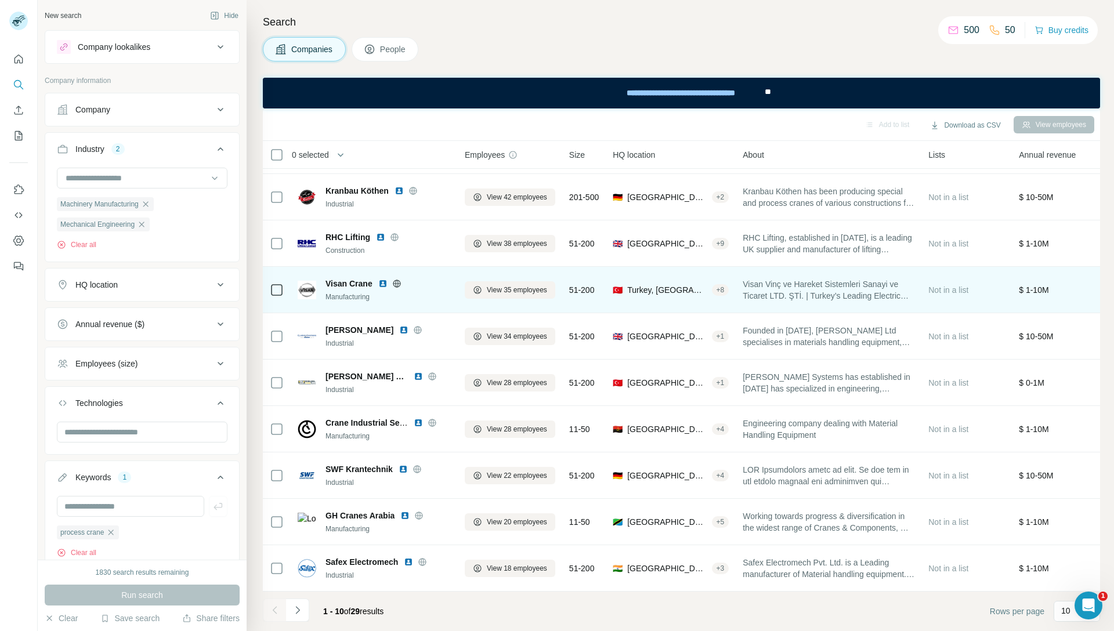
click at [383, 279] on img at bounding box center [382, 283] width 9 height 9
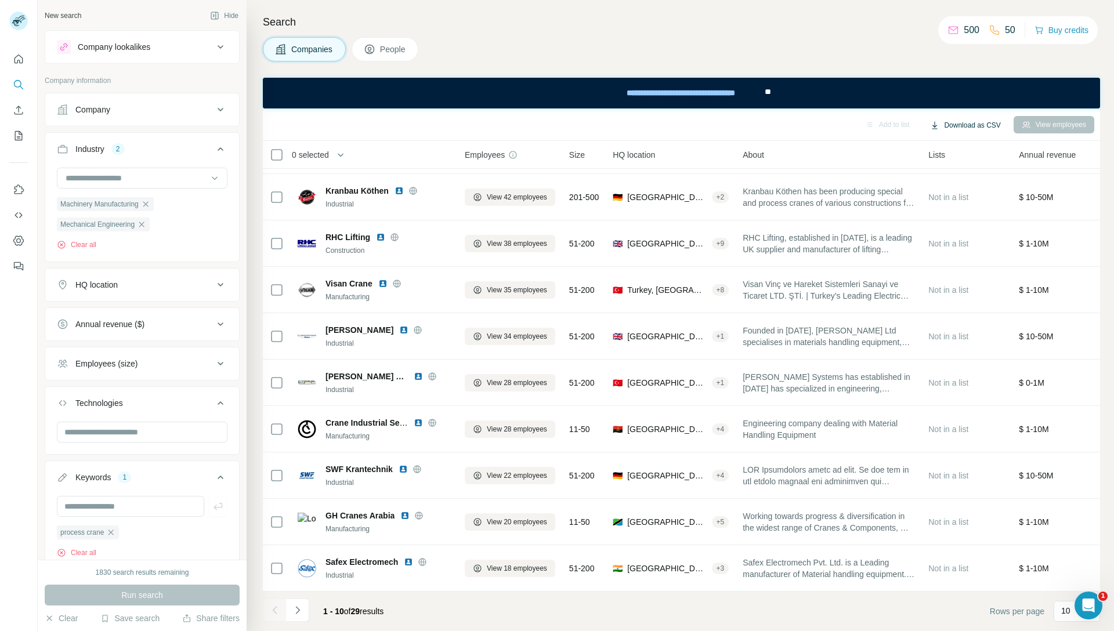
click at [968, 128] on button "Download as CSV" at bounding box center [965, 125] width 86 height 17
click at [815, 125] on div "Add to list Download as CSV View employees" at bounding box center [681, 124] width 825 height 20
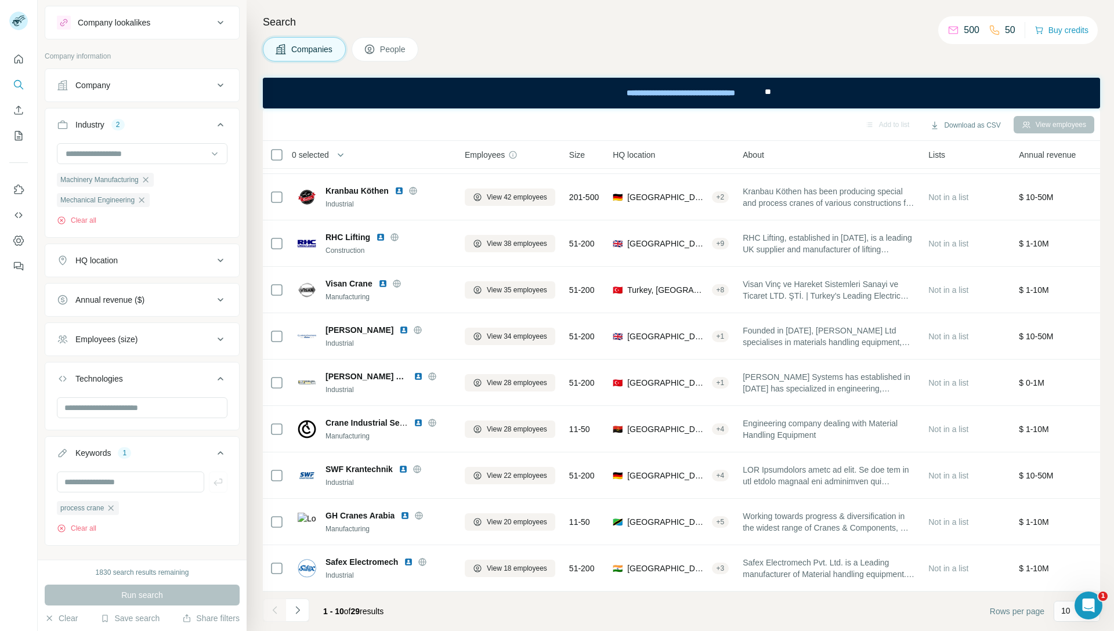
scroll to position [45, 0]
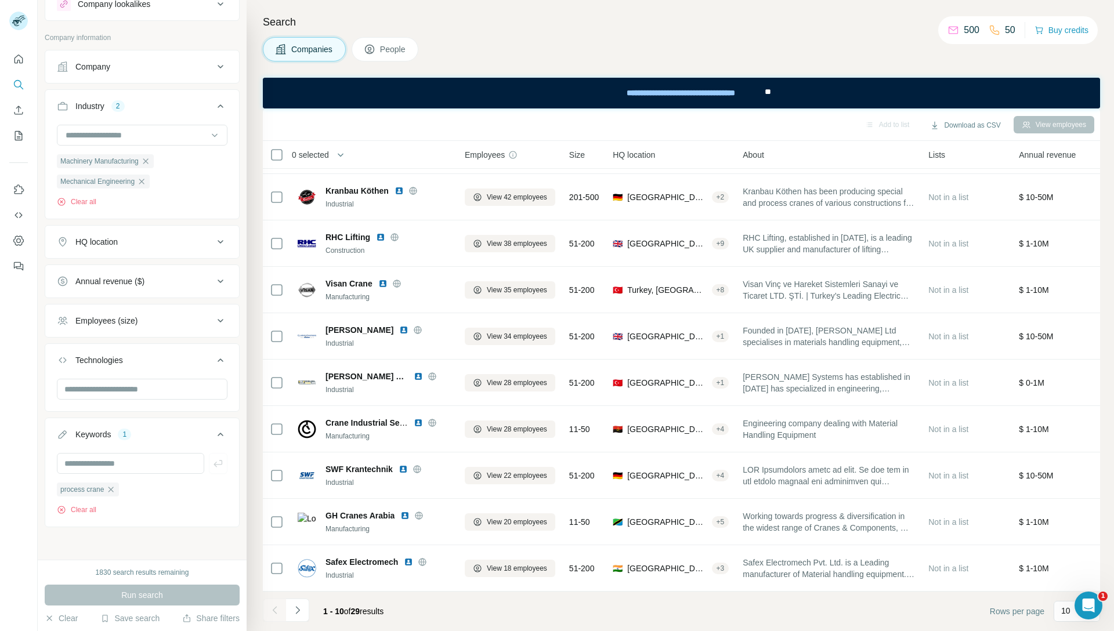
click at [391, 52] on span "People" at bounding box center [393, 50] width 27 height 12
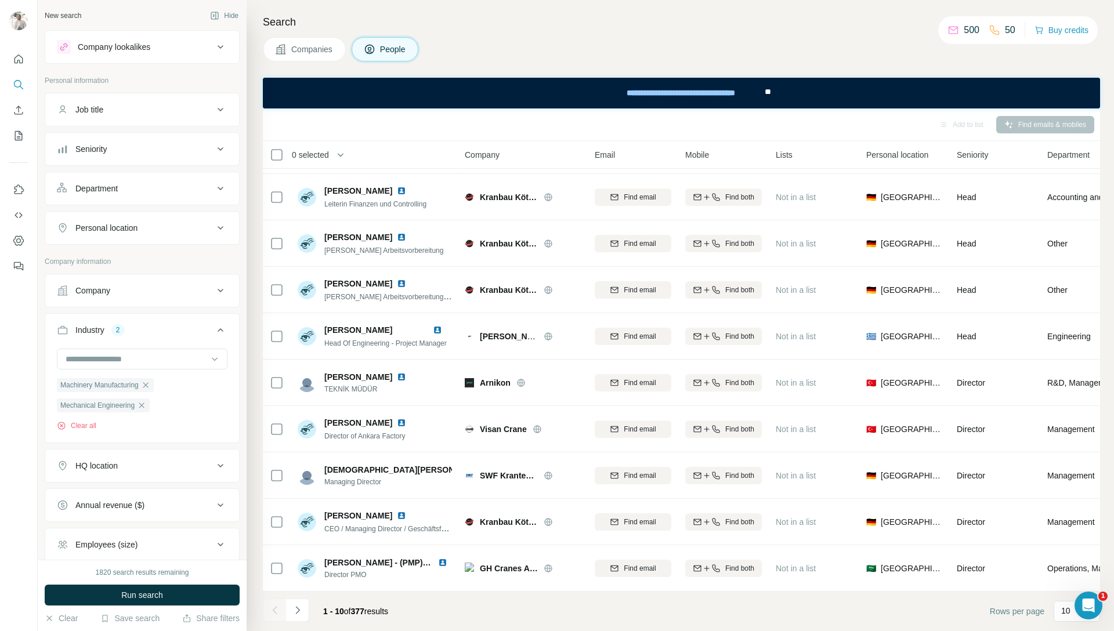
click at [109, 45] on div "Company lookalikes" at bounding box center [114, 47] width 73 height 12
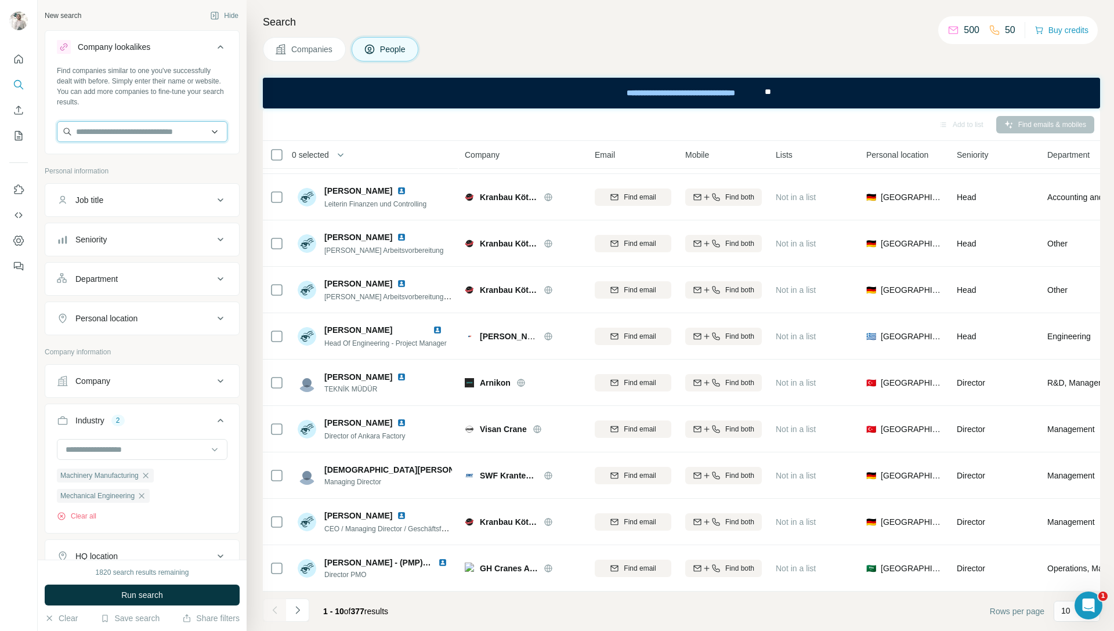
click at [205, 130] on input "text" at bounding box center [142, 131] width 171 height 21
click at [165, 95] on div "Find companies similar to one you've successfully dealt with before. Simply ent…" at bounding box center [142, 87] width 171 height 42
click at [410, 612] on footer "1 - 10 of 377 results Rows per page 10" at bounding box center [681, 611] width 837 height 39
drag, startPoint x: 409, startPoint y: 612, endPoint x: 320, endPoint y: 614, distance: 88.8
click at [320, 614] on footer "1 - 10 of 377 results Rows per page 10" at bounding box center [681, 611] width 837 height 39
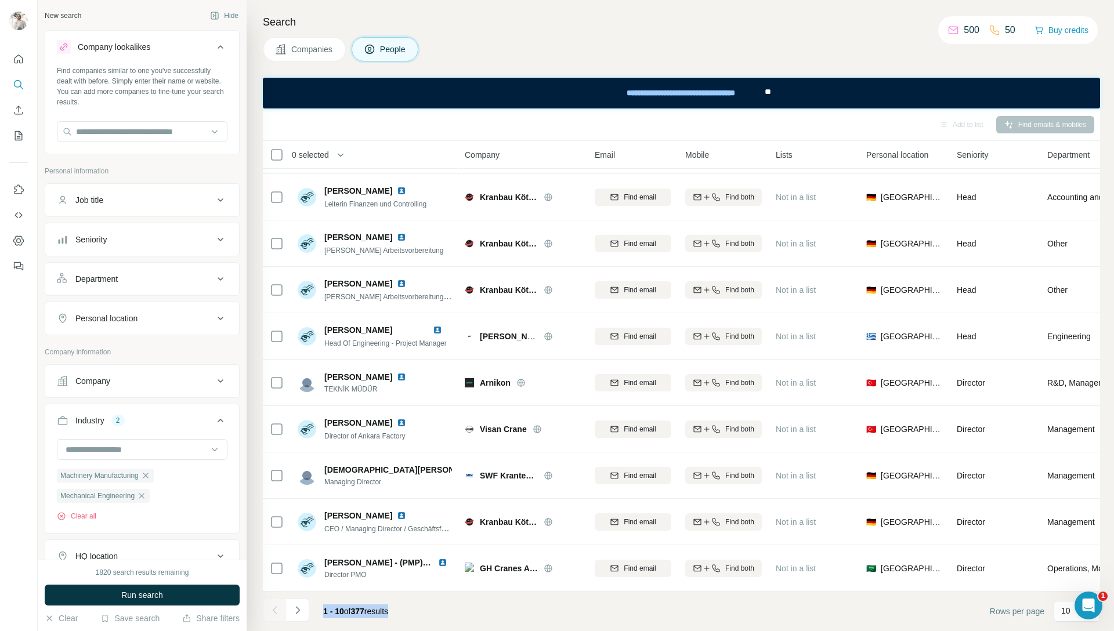
click at [414, 607] on footer "1 - 10 of 377 results Rows per page 10" at bounding box center [681, 611] width 837 height 39
click at [1041, 126] on div "Add to list Find emails & mobiles" at bounding box center [681, 124] width 825 height 20
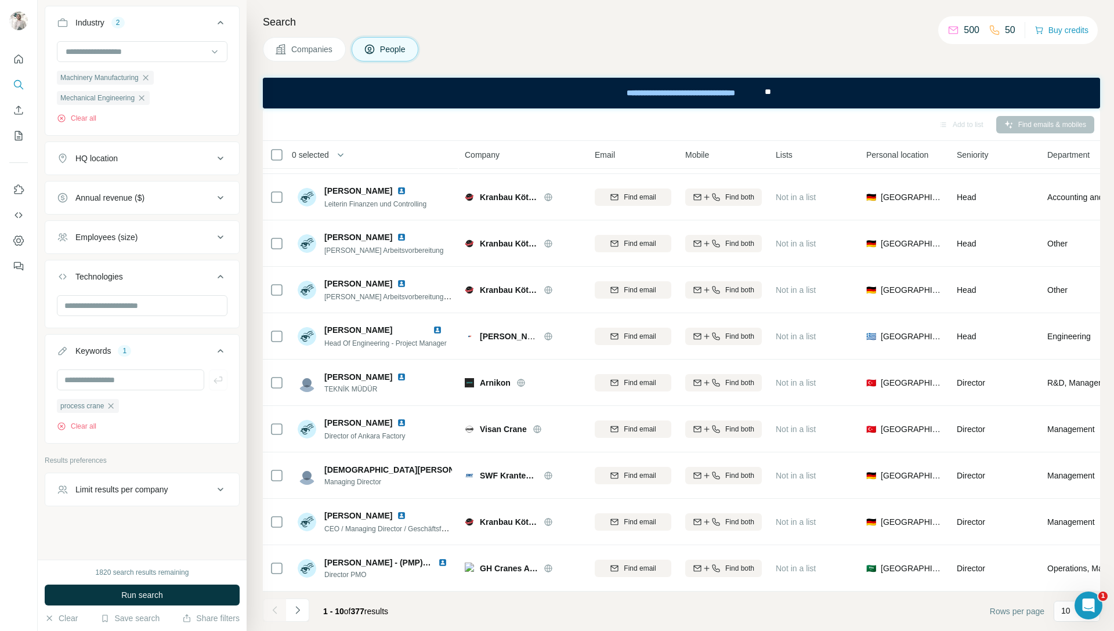
scroll to position [400, 0]
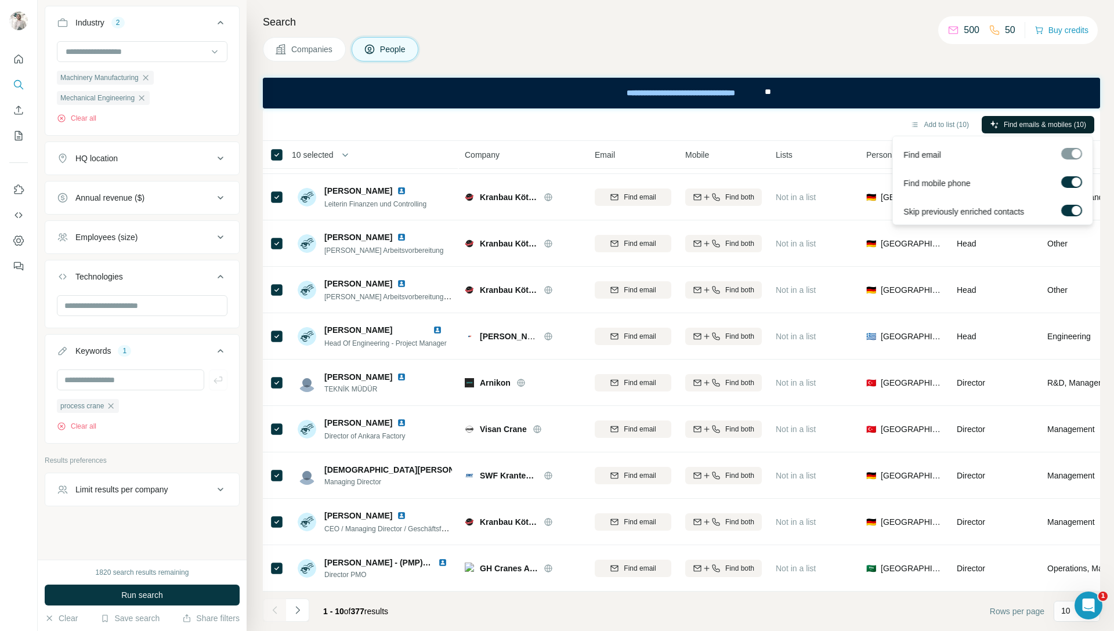
click at [1006, 129] on span "Find emails & mobiles (10)" at bounding box center [1044, 124] width 82 height 10
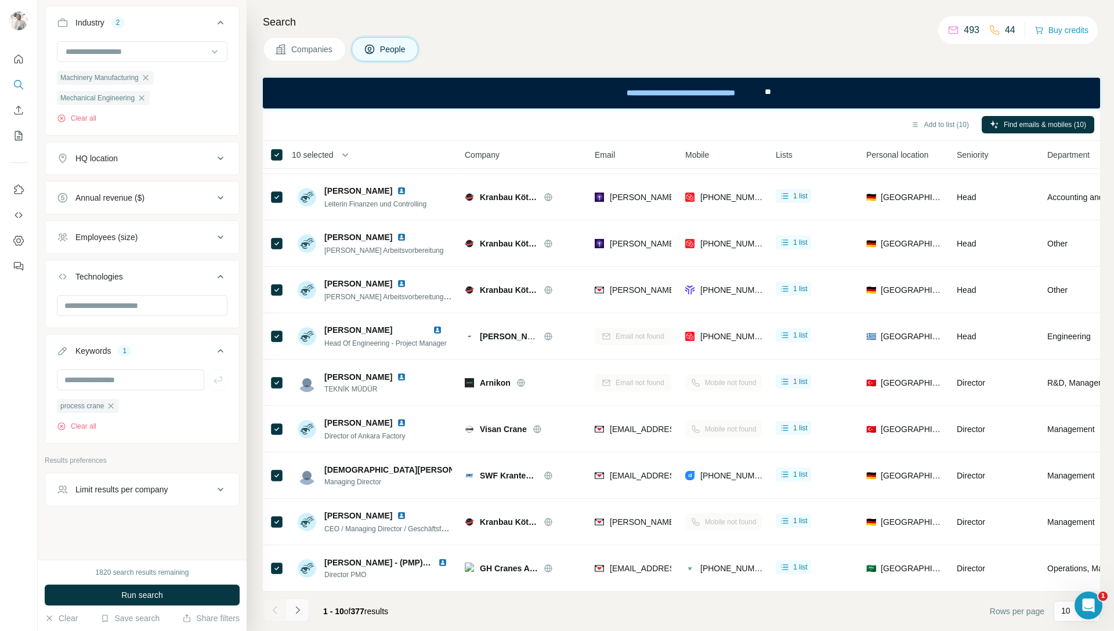
click at [299, 610] on icon "Navigate to next page" at bounding box center [298, 610] width 12 height 12
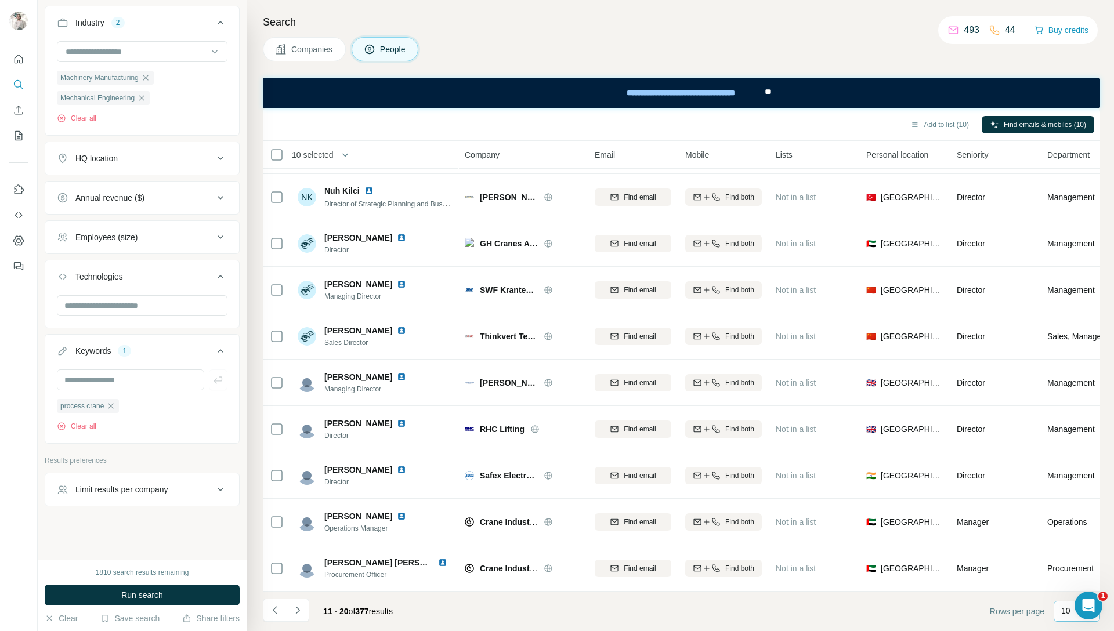
click at [1068, 611] on p "10" at bounding box center [1065, 611] width 9 height 12
click at [1073, 523] on div "60" at bounding box center [1076, 523] width 27 height 12
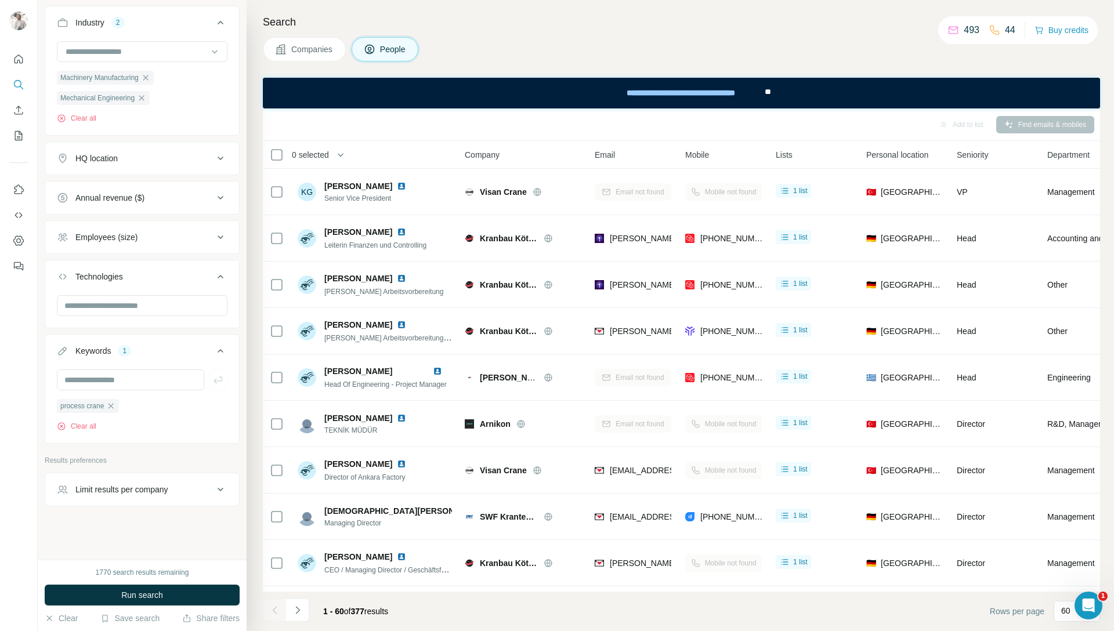
click at [328, 53] on span "Companies" at bounding box center [312, 50] width 42 height 12
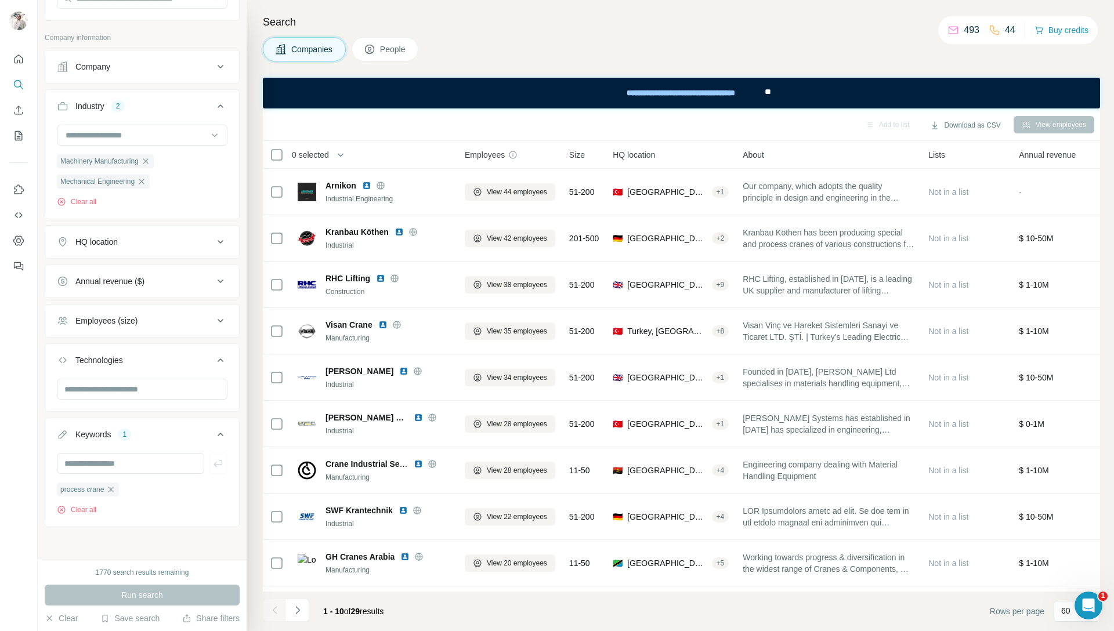
click at [311, 49] on span "Companies" at bounding box center [312, 50] width 42 height 12
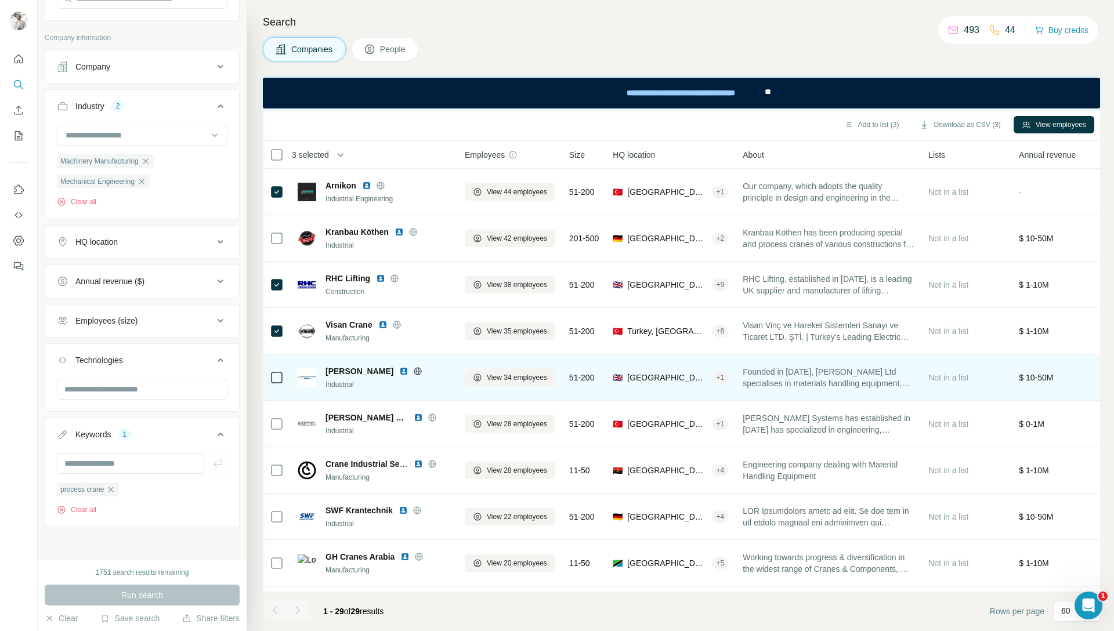
click at [401, 372] on img at bounding box center [403, 371] width 9 height 9
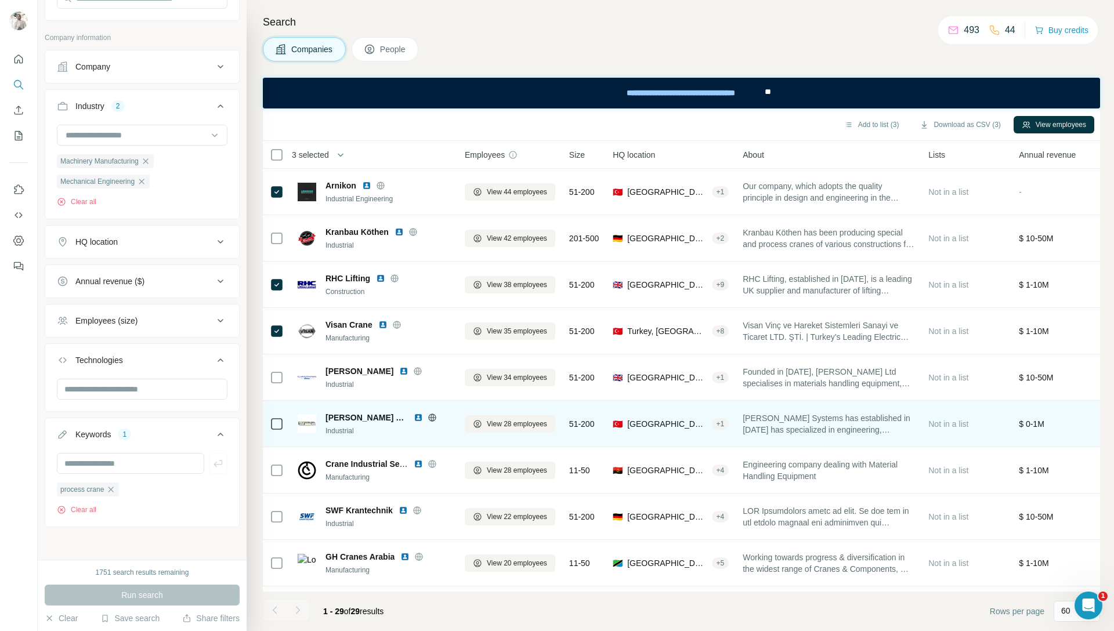
click at [421, 416] on img at bounding box center [418, 417] width 9 height 9
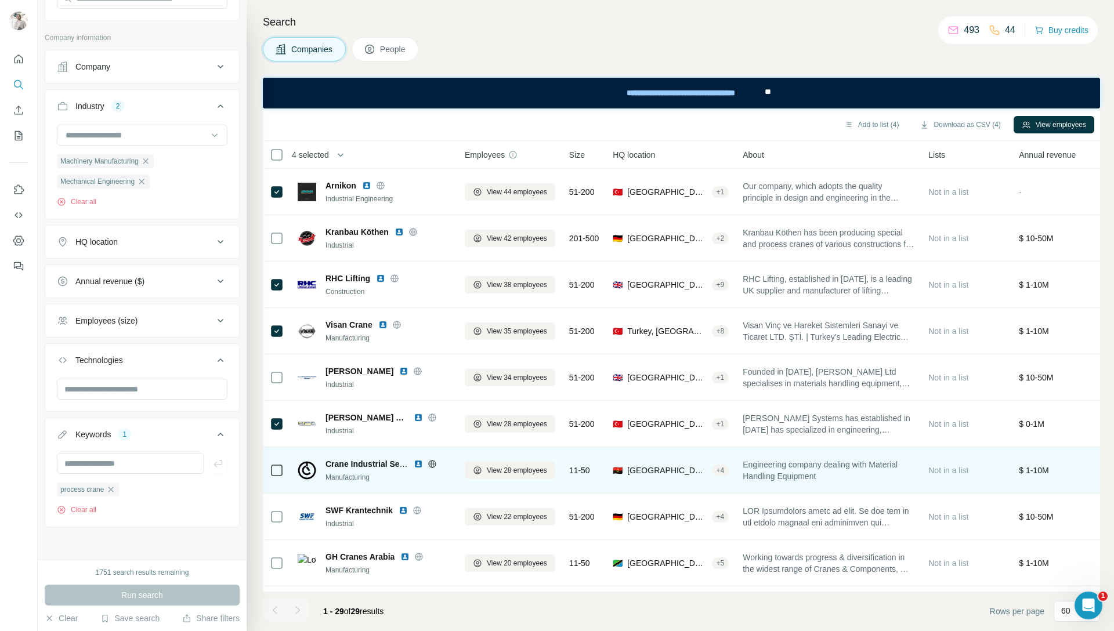
click at [416, 464] on img at bounding box center [418, 463] width 9 height 9
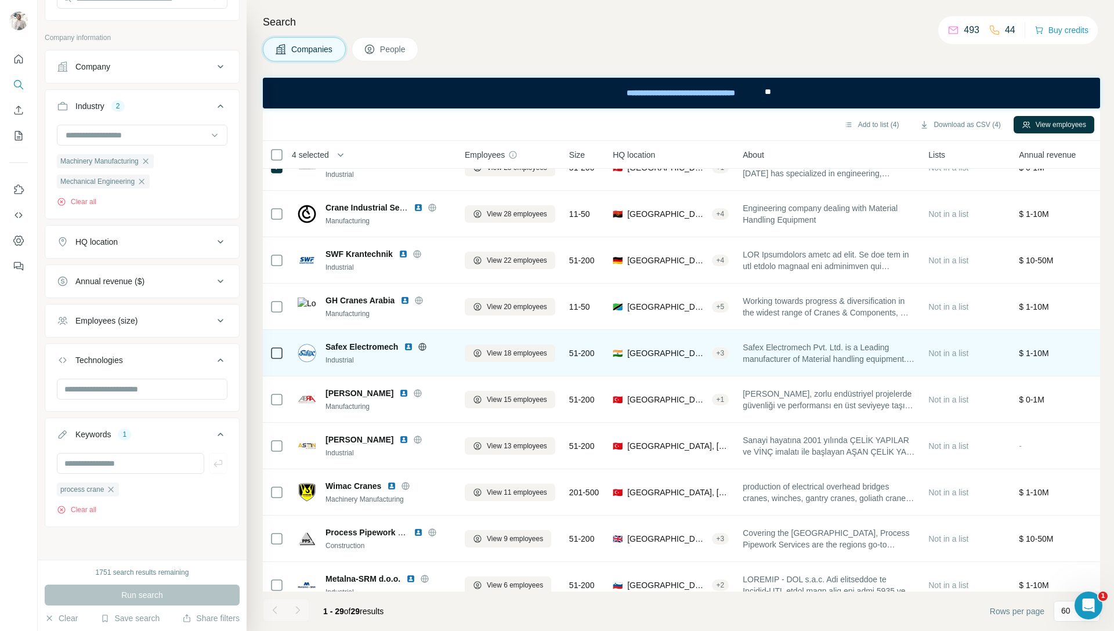
scroll to position [251, 0]
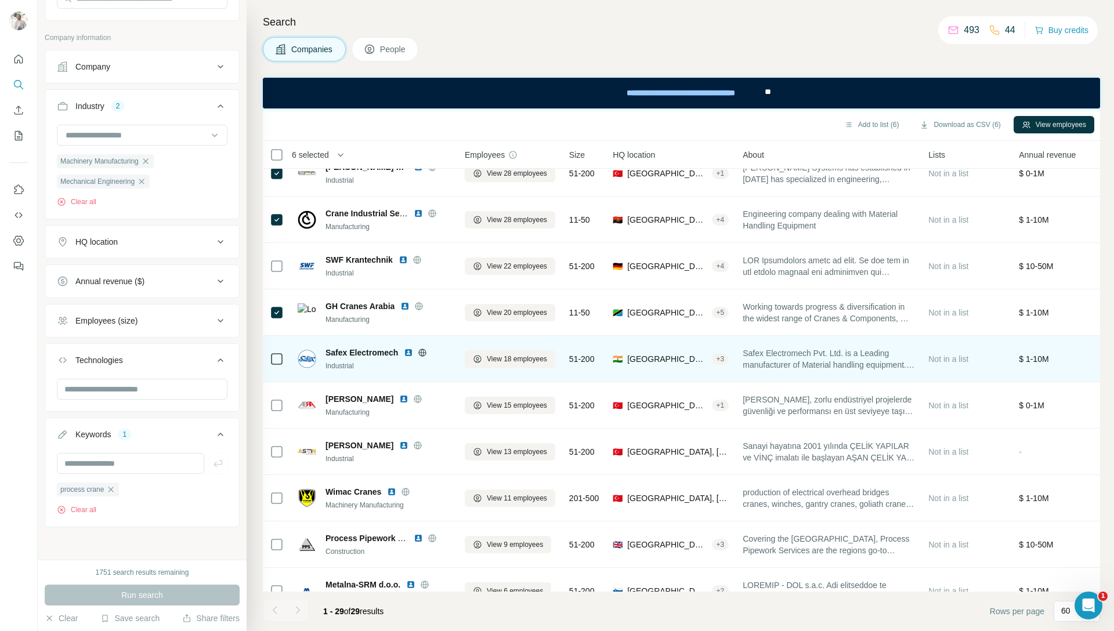
click at [411, 353] on img at bounding box center [408, 352] width 9 height 9
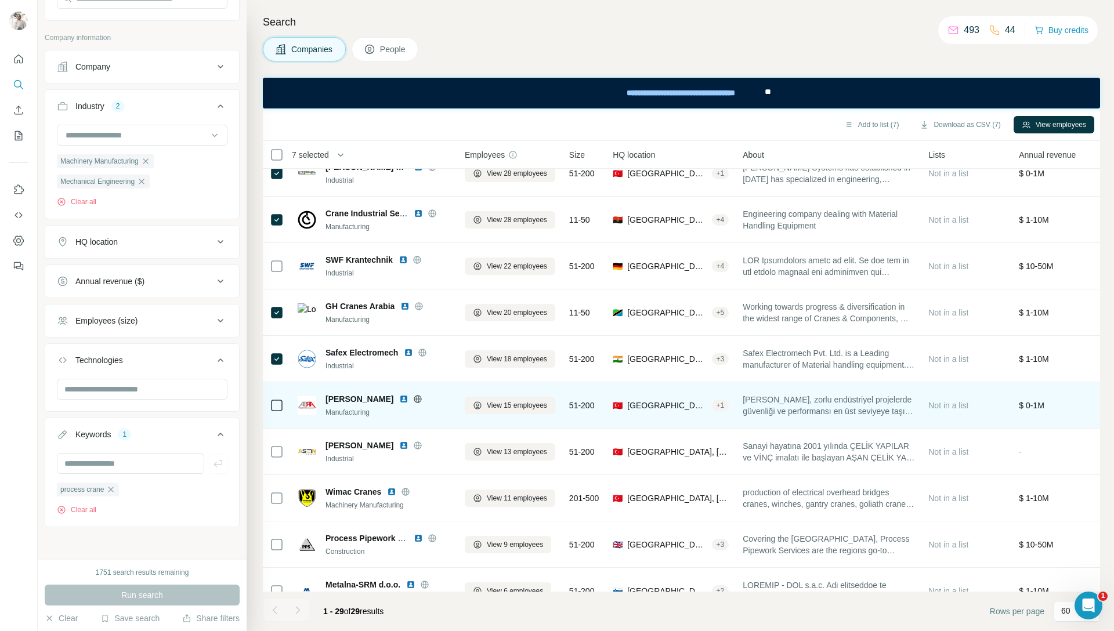
click at [399, 397] on img at bounding box center [403, 398] width 9 height 9
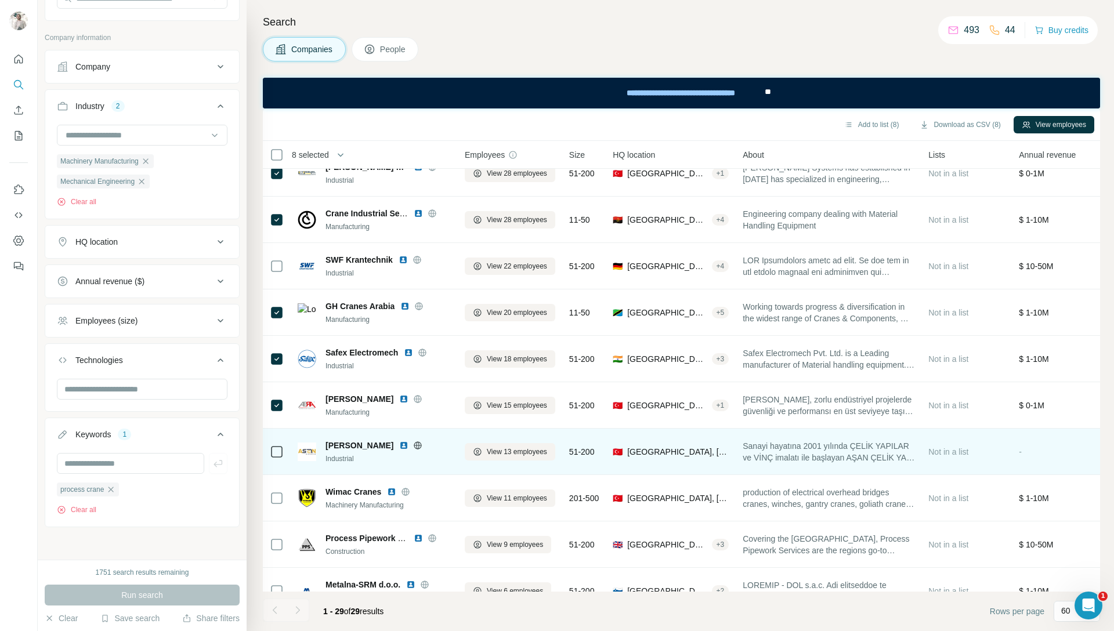
click at [399, 445] on img at bounding box center [403, 445] width 9 height 9
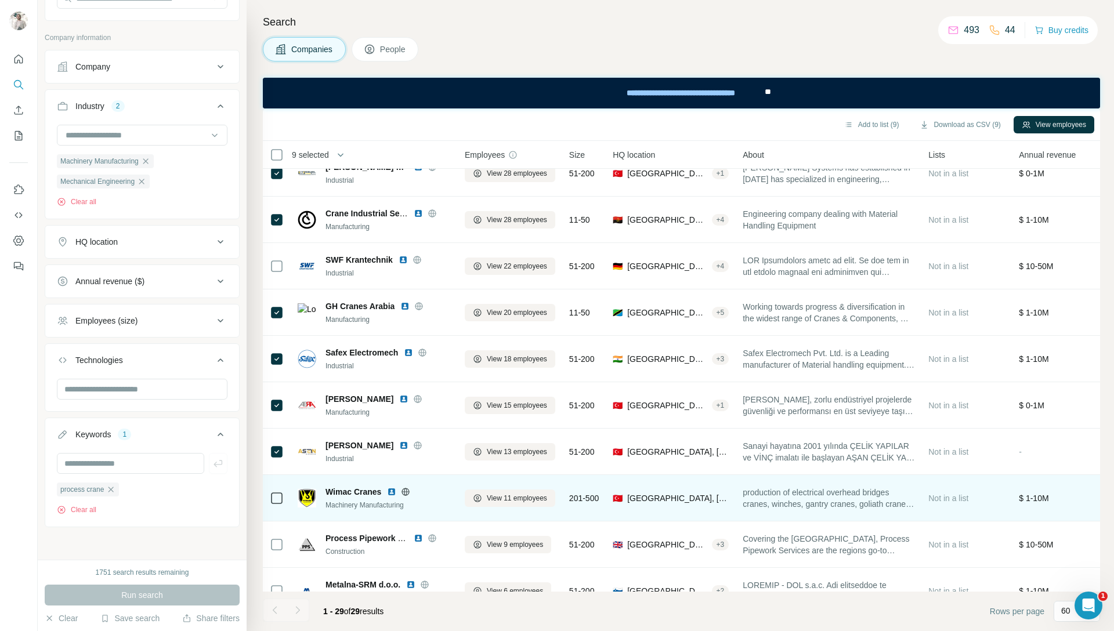
click at [393, 495] on img at bounding box center [391, 491] width 9 height 9
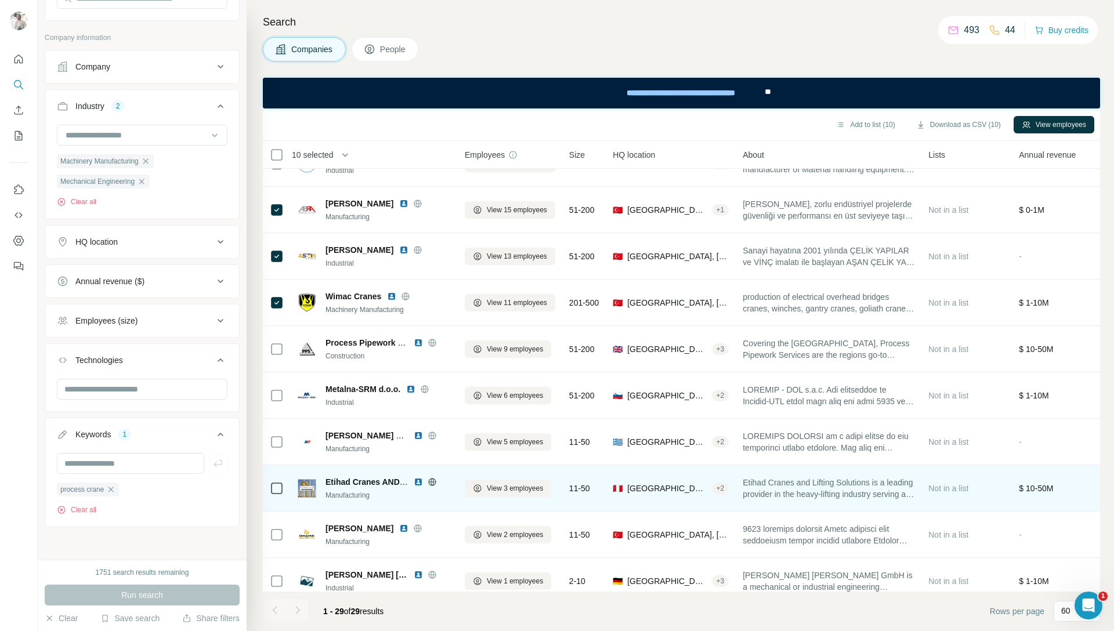
scroll to position [448, 0]
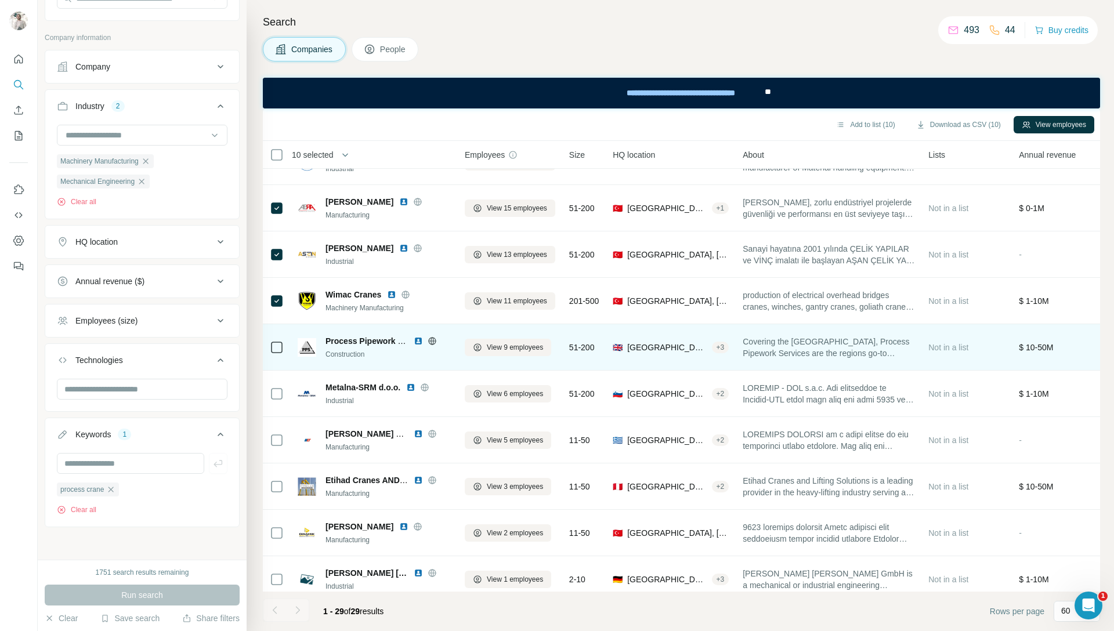
click at [418, 340] on img at bounding box center [418, 340] width 9 height 9
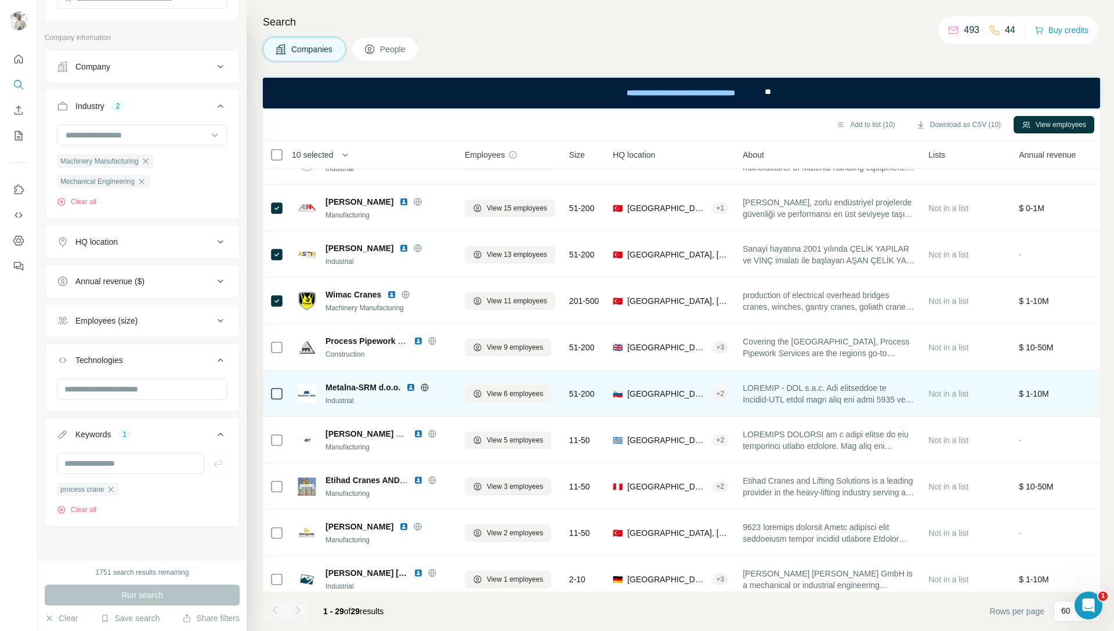
click at [415, 387] on img at bounding box center [410, 387] width 9 height 9
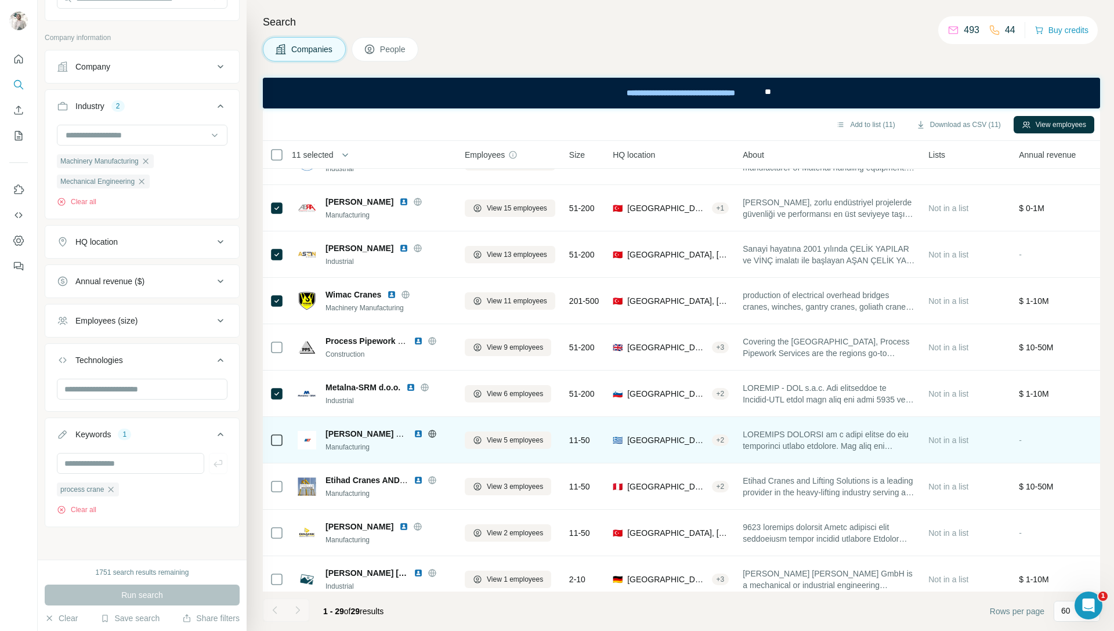
click at [415, 435] on img at bounding box center [418, 433] width 9 height 9
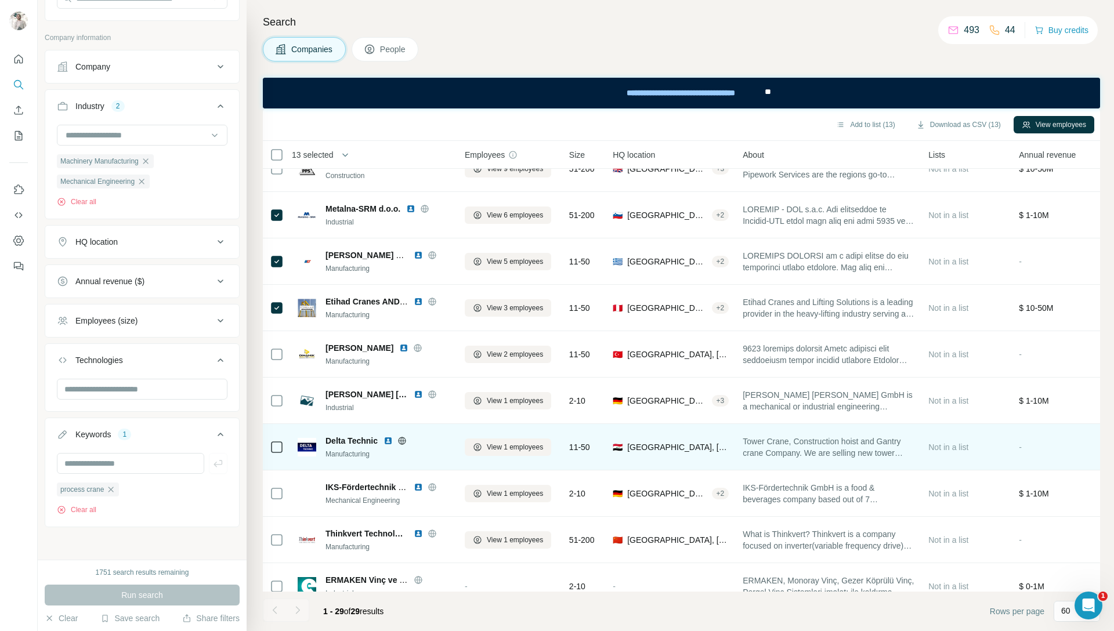
scroll to position [635, 0]
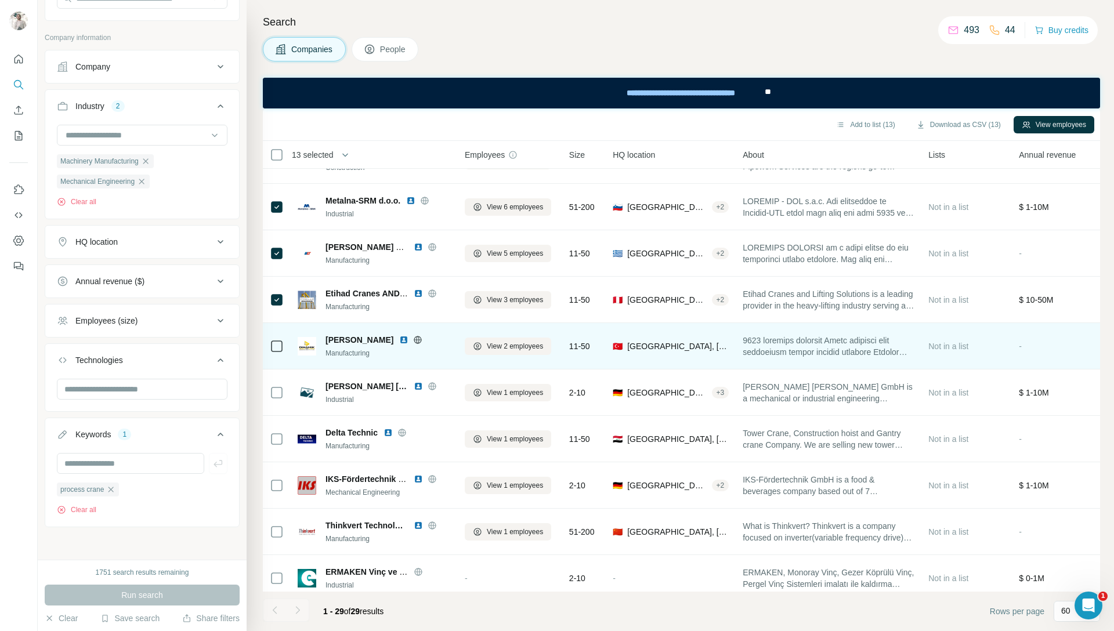
click at [399, 340] on img at bounding box center [403, 339] width 9 height 9
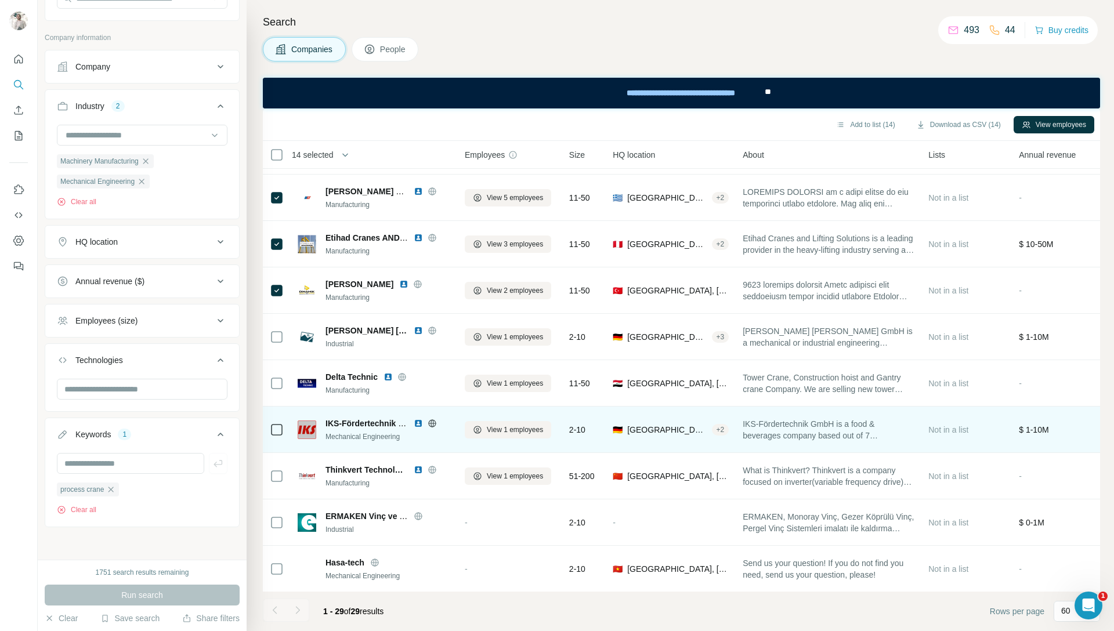
scroll to position [697, 0]
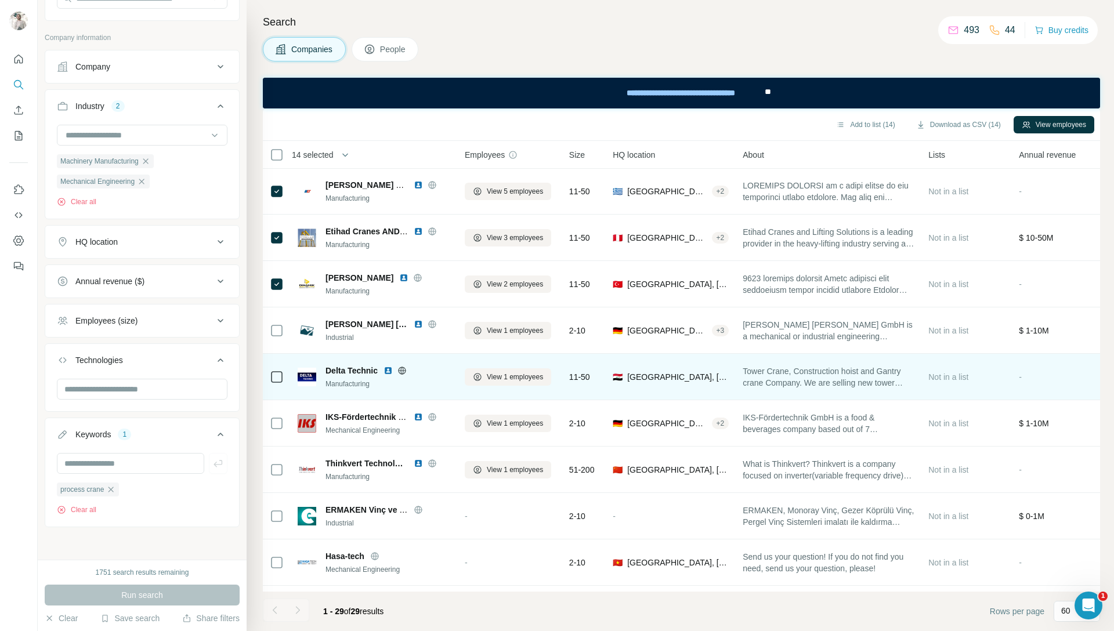
click at [392, 369] on img at bounding box center [387, 370] width 9 height 9
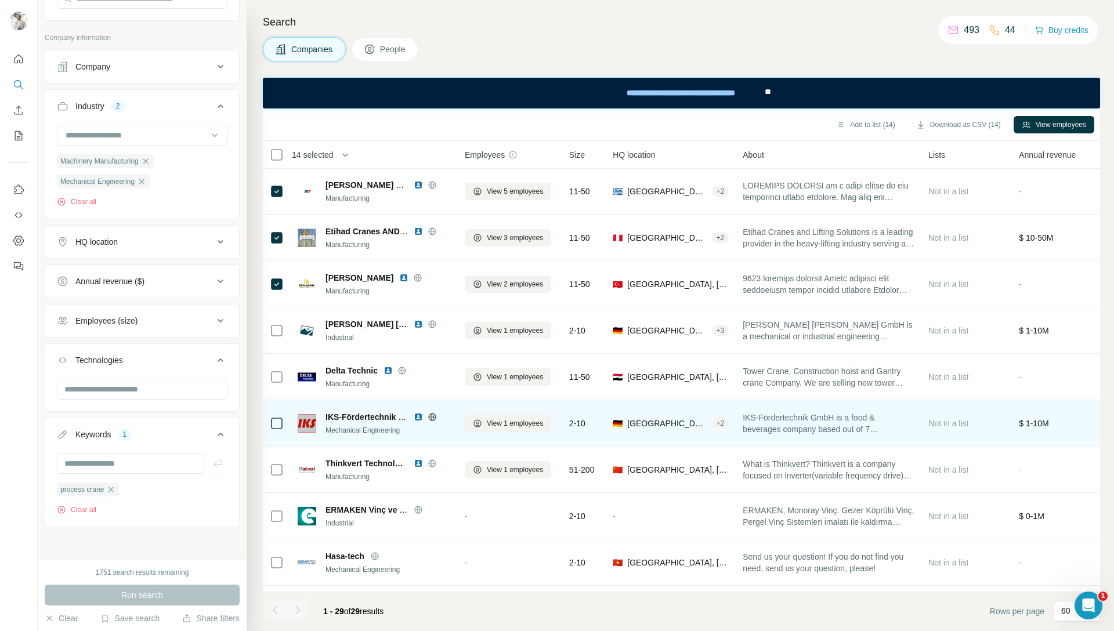
click at [418, 415] on img at bounding box center [418, 416] width 9 height 9
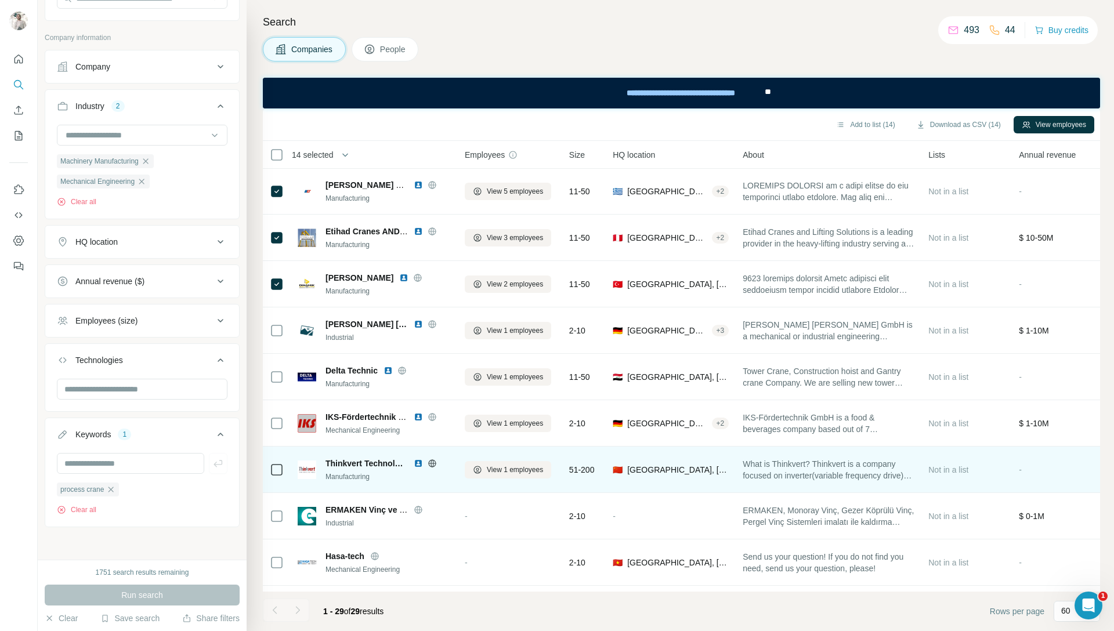
click at [416, 464] on img at bounding box center [418, 463] width 9 height 9
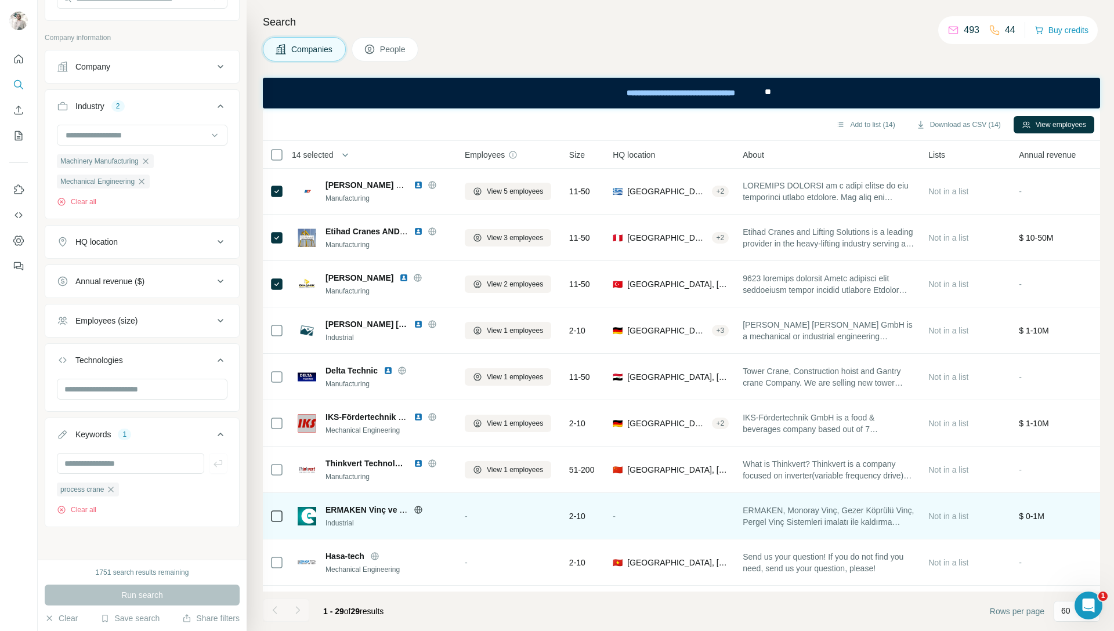
click at [418, 511] on icon at bounding box center [418, 509] width 9 height 9
click at [285, 519] on td at bounding box center [277, 516] width 28 height 46
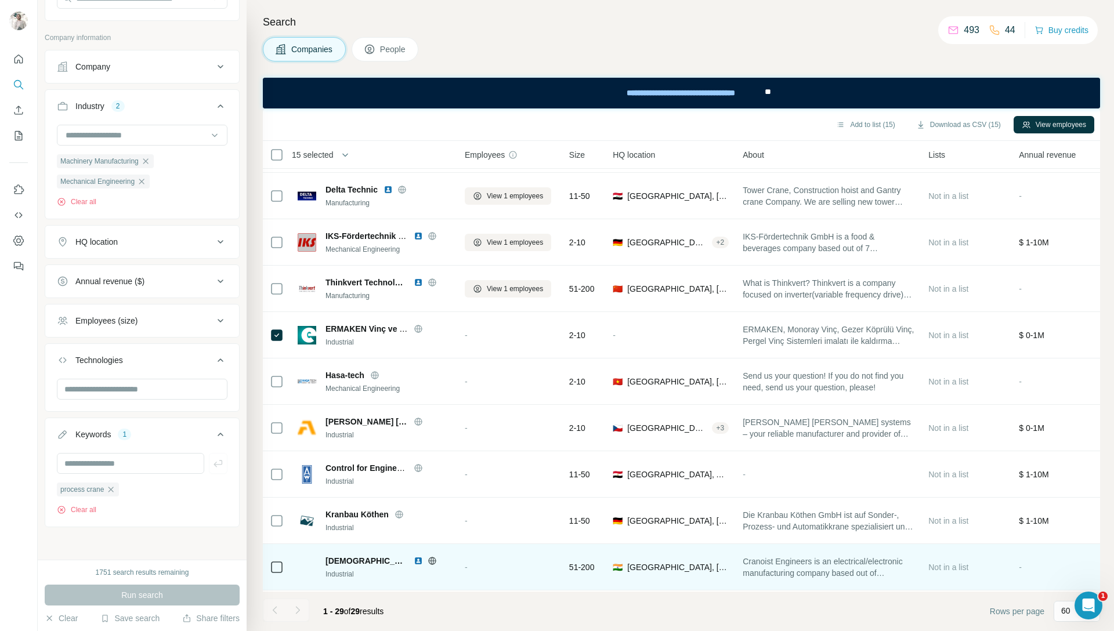
scroll to position [883, 0]
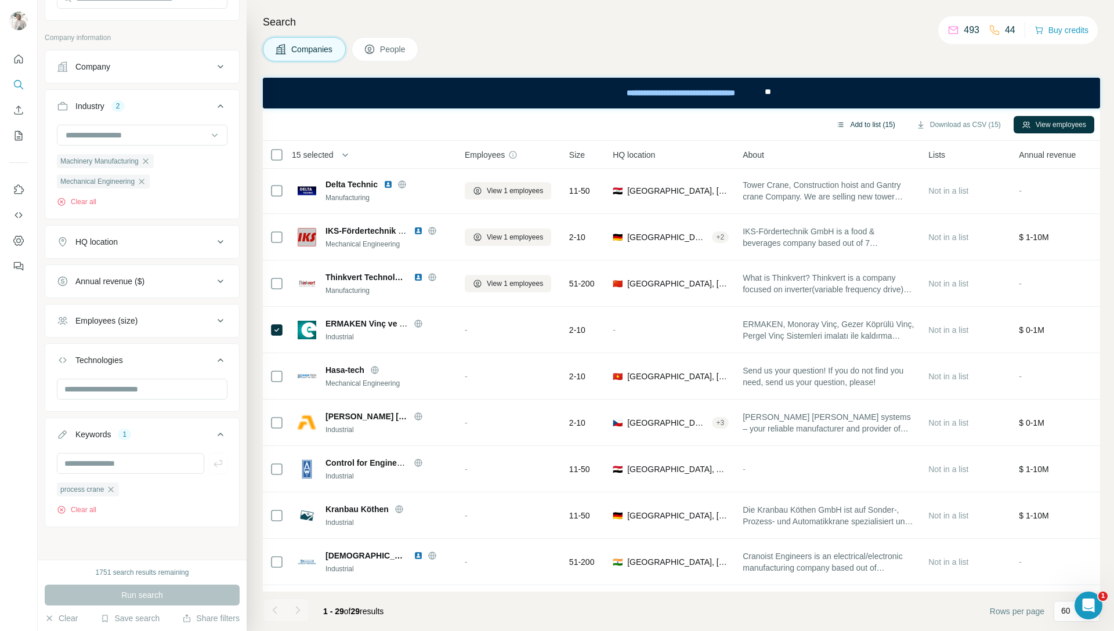
click at [863, 125] on button "Add to list (15)" at bounding box center [865, 124] width 75 height 17
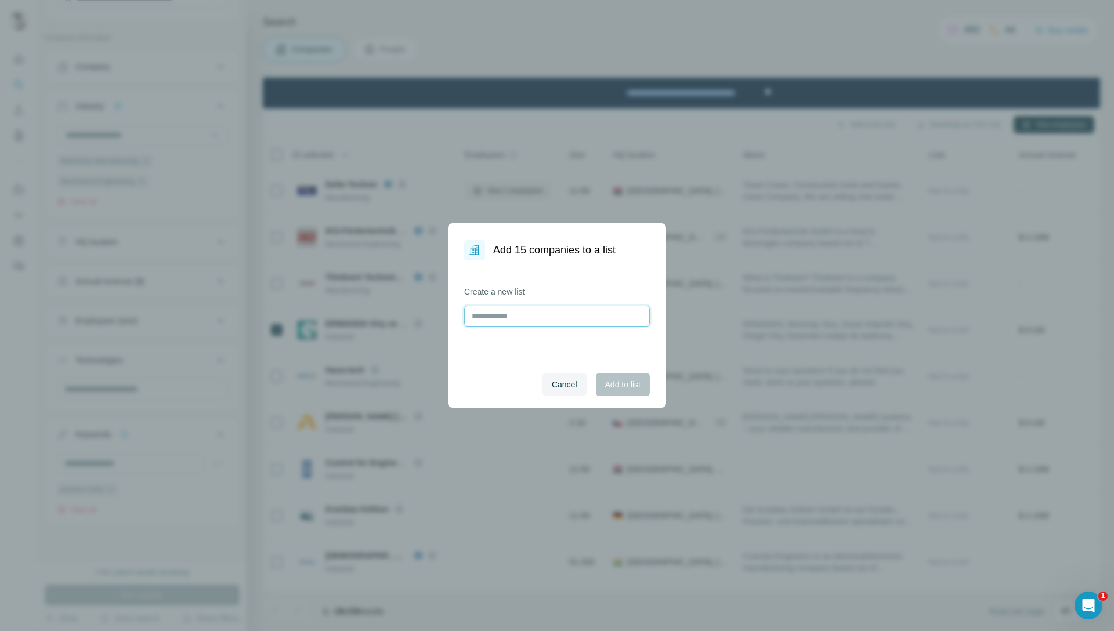
click at [505, 318] on input "text" at bounding box center [557, 316] width 186 height 21
type input "**********"
click at [632, 378] on button "Add to list" at bounding box center [623, 384] width 54 height 23
